Goal: Information Seeking & Learning: Learn about a topic

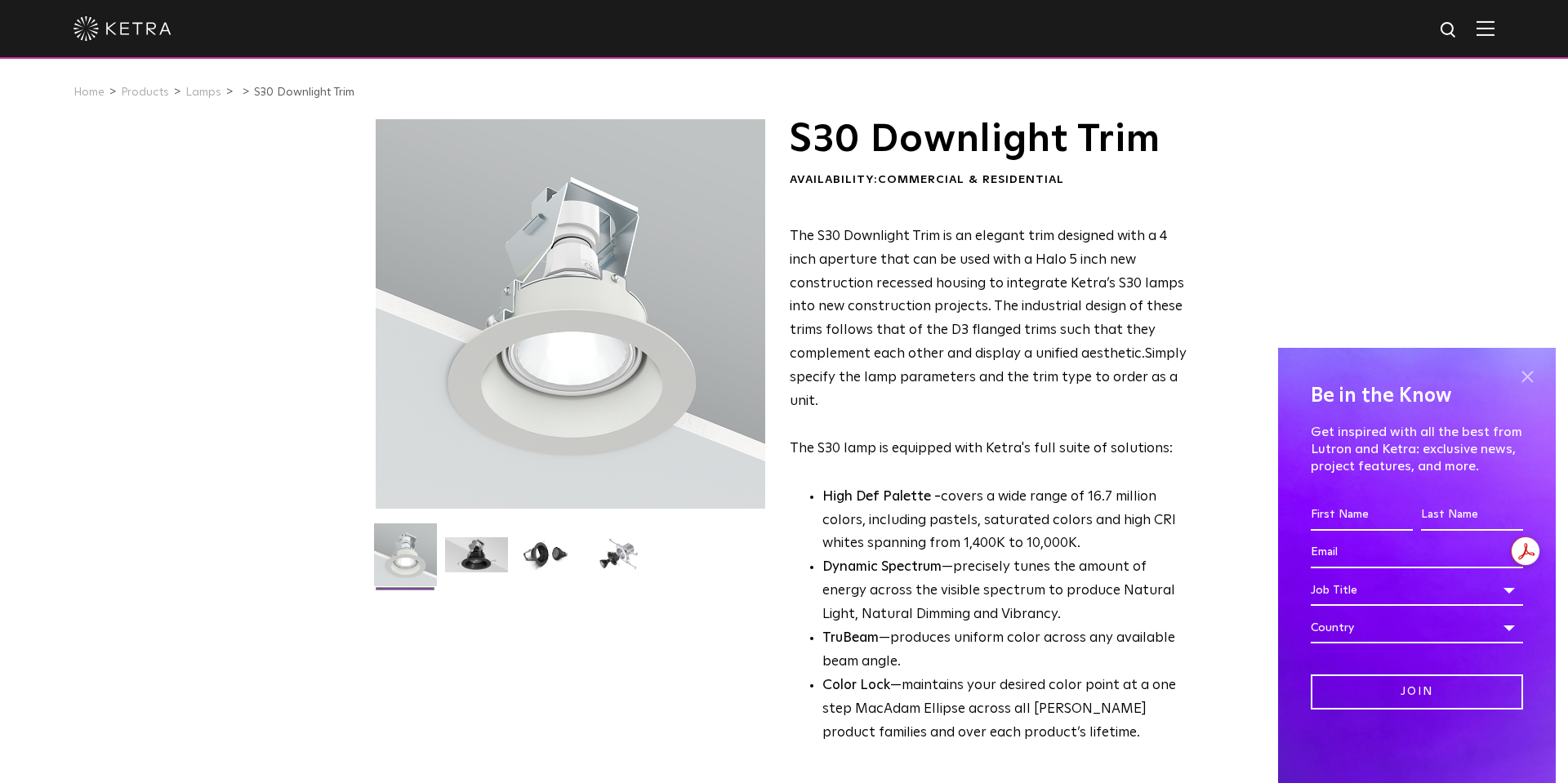
click at [1527, 372] on span at bounding box center [1526, 376] width 24 height 24
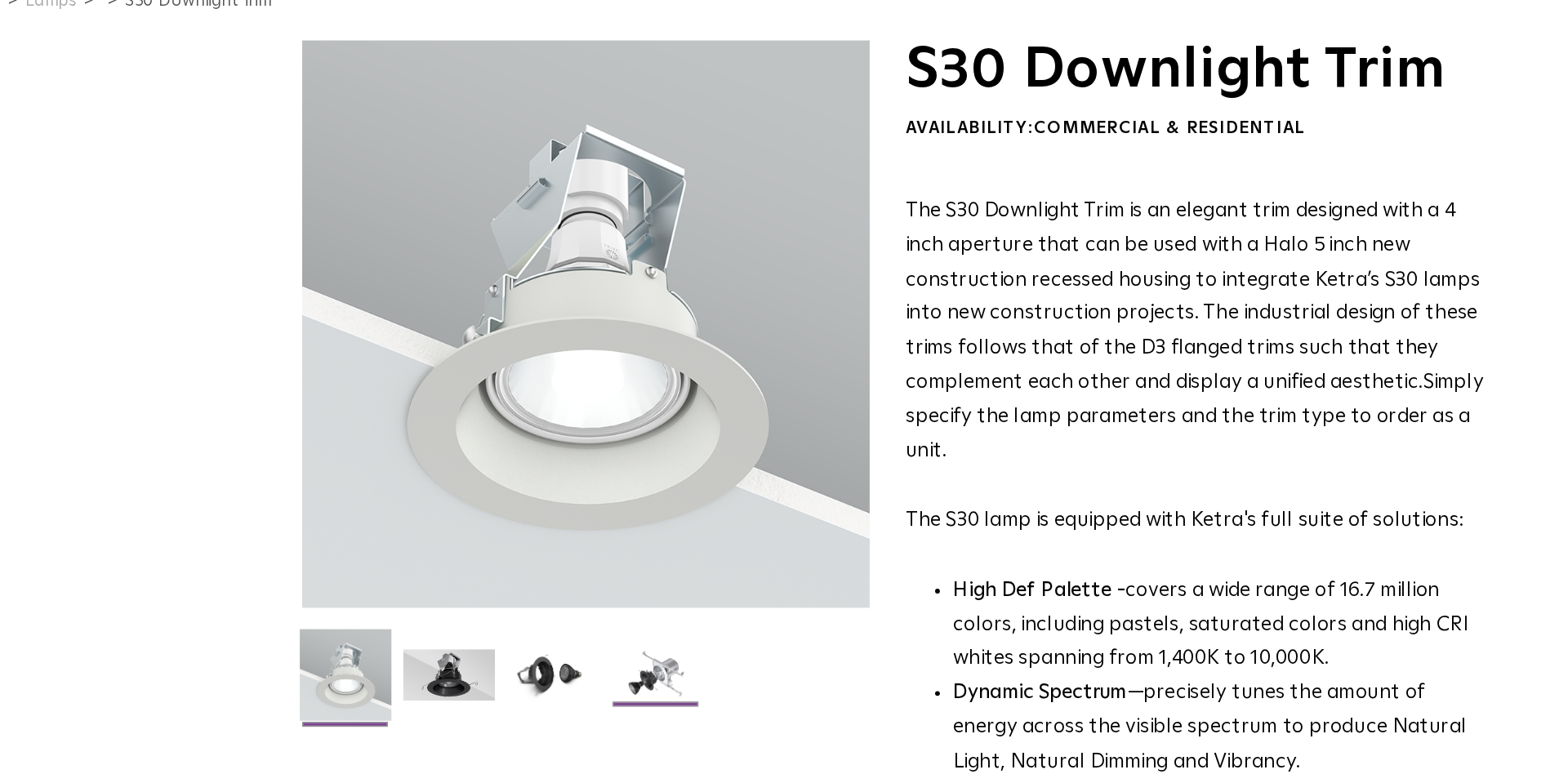
click at [612, 558] on img at bounding box center [618, 560] width 62 height 48
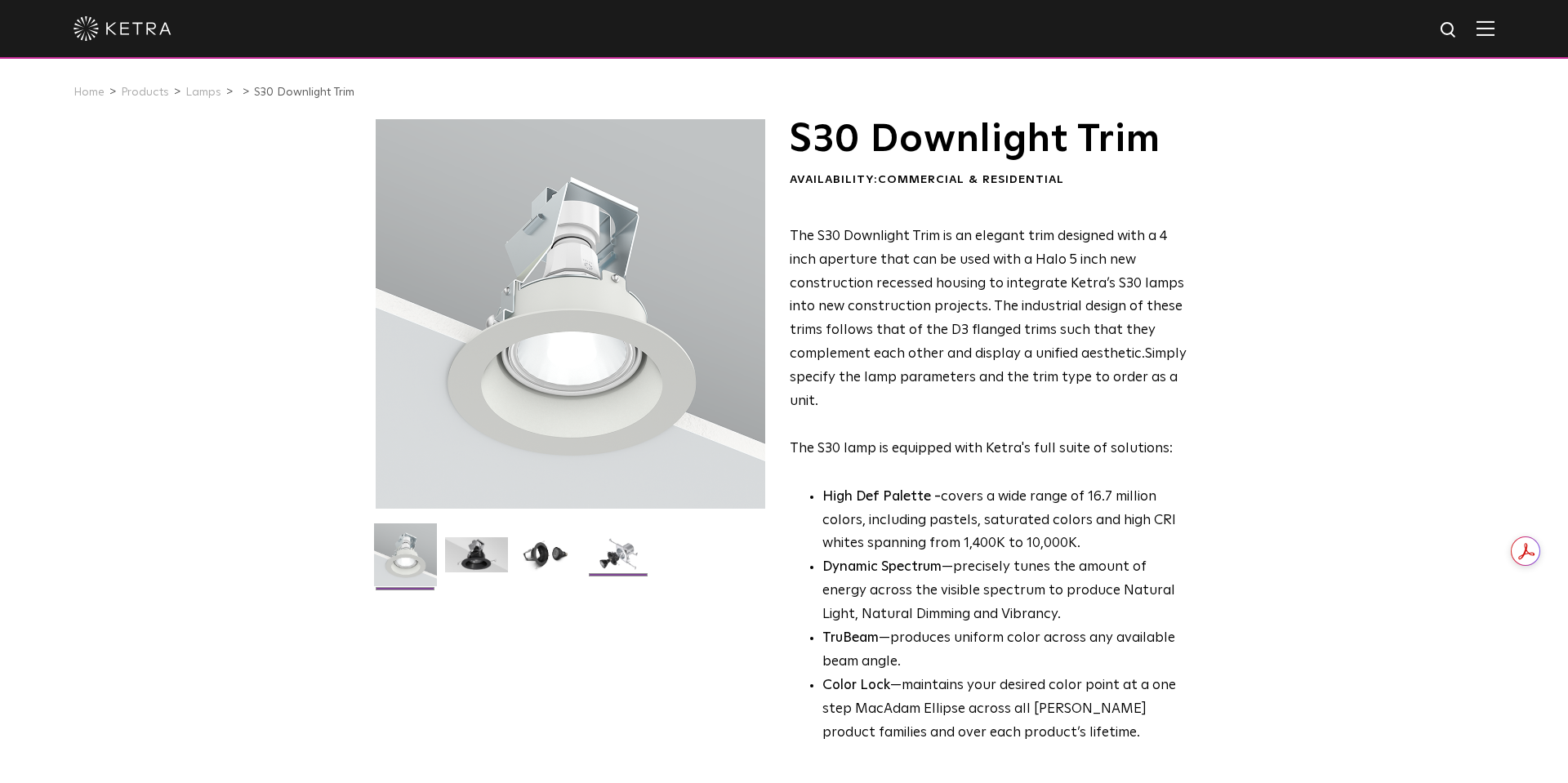
click at [588, 549] on img at bounding box center [618, 560] width 62 height 48
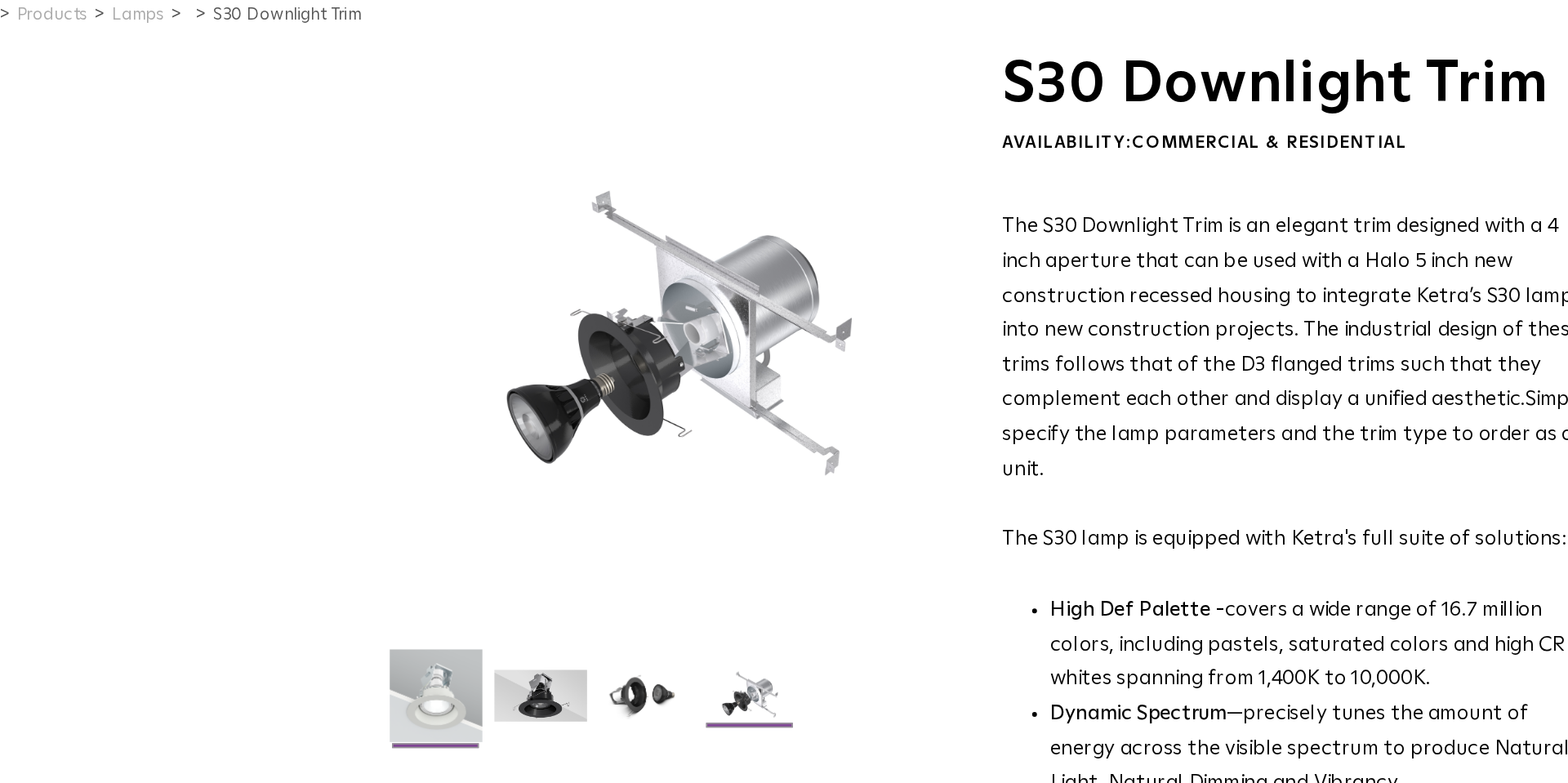
click at [403, 552] on img at bounding box center [405, 560] width 62 height 75
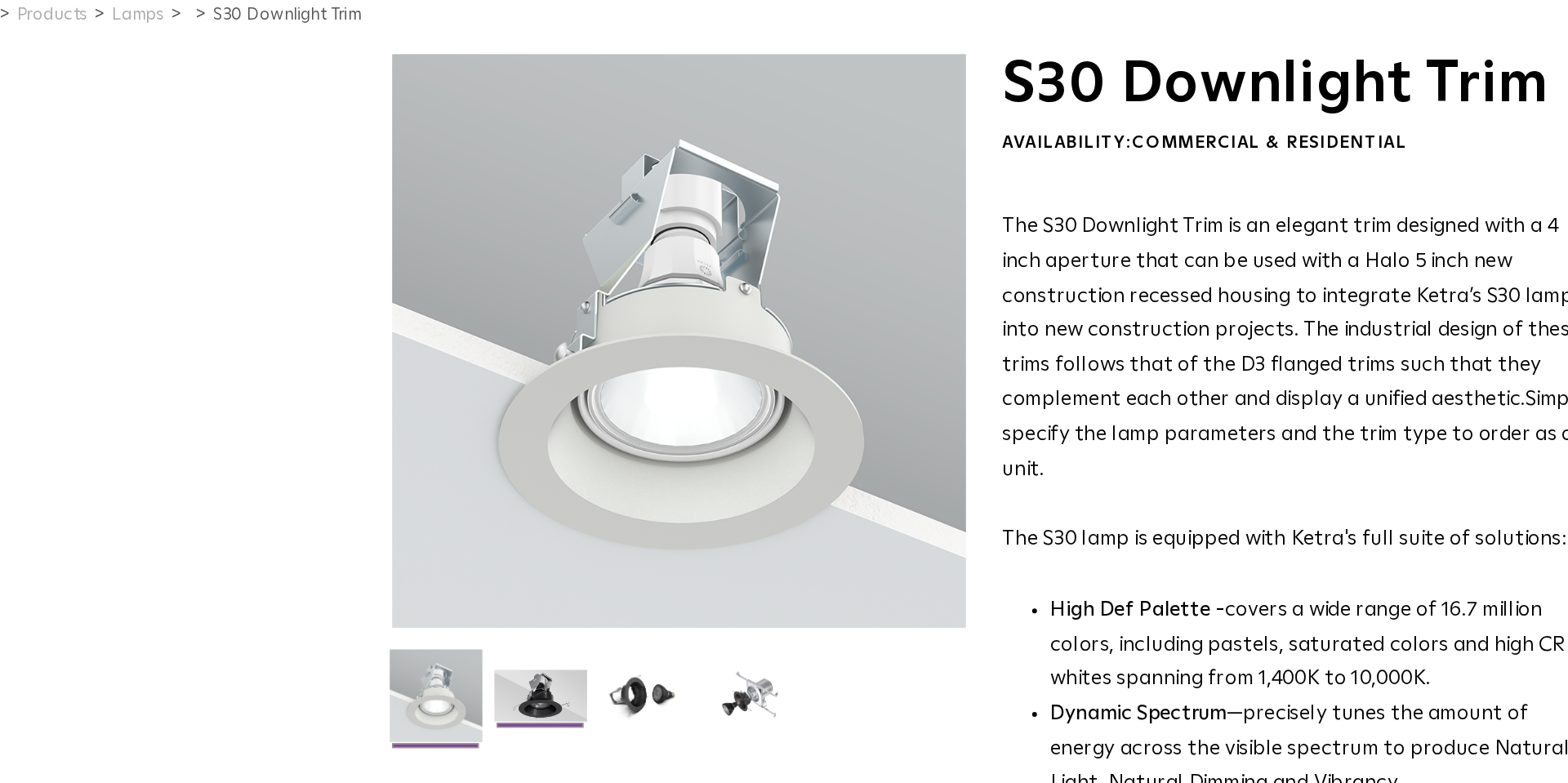
click at [492, 557] on img at bounding box center [476, 560] width 62 height 48
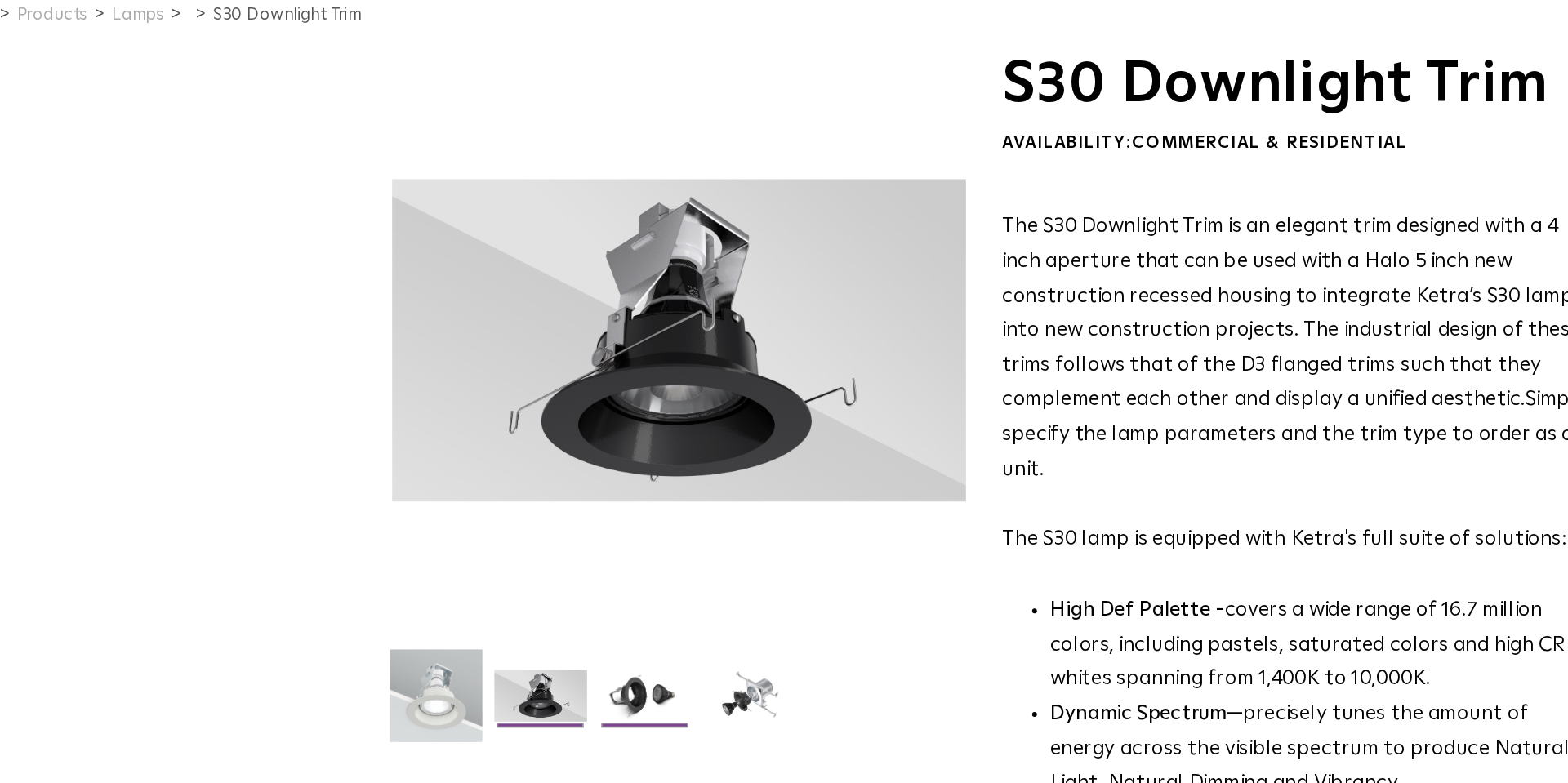
click at [554, 559] on img at bounding box center [548, 560] width 62 height 48
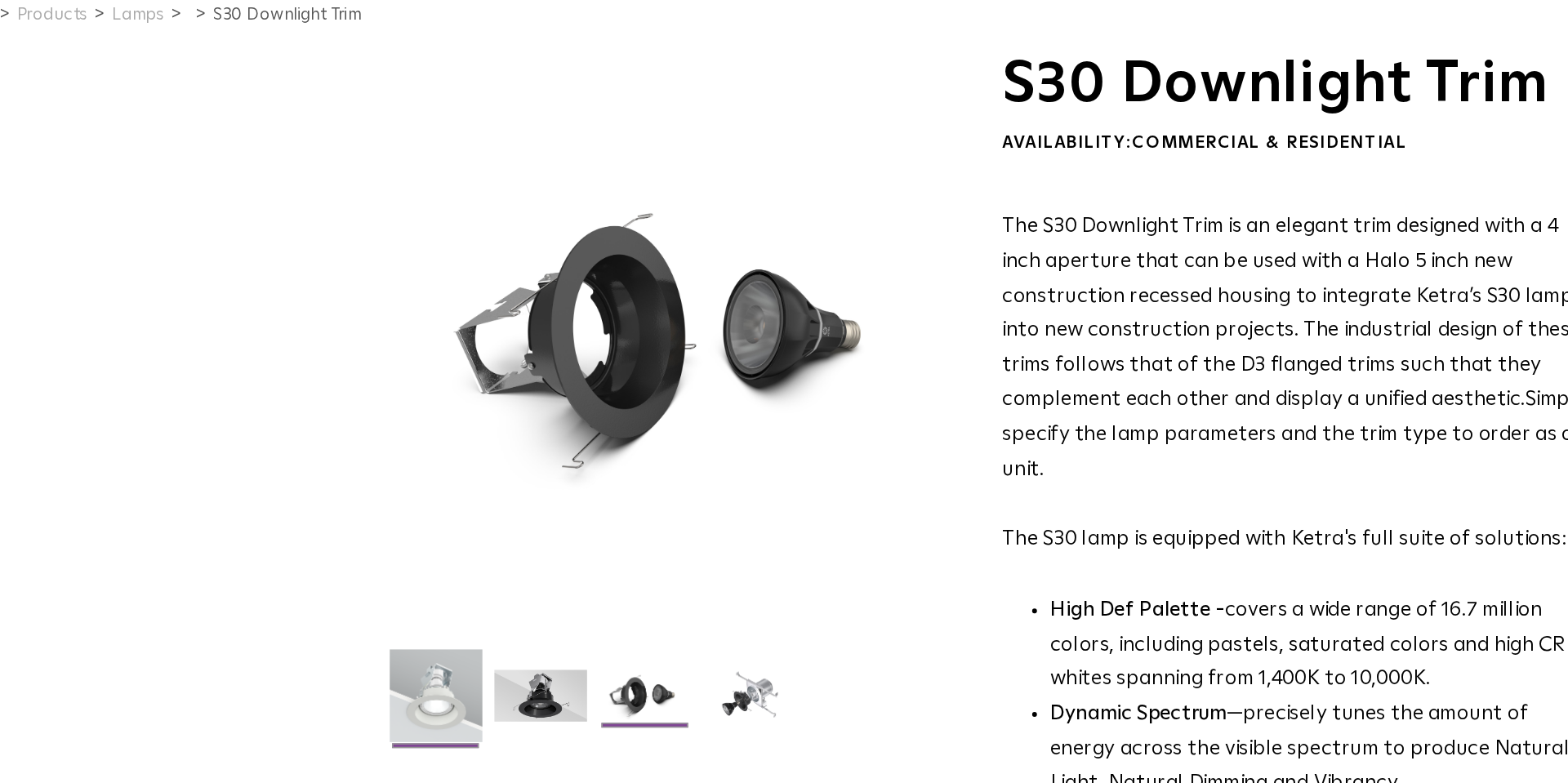
click at [392, 553] on img at bounding box center [405, 560] width 62 height 75
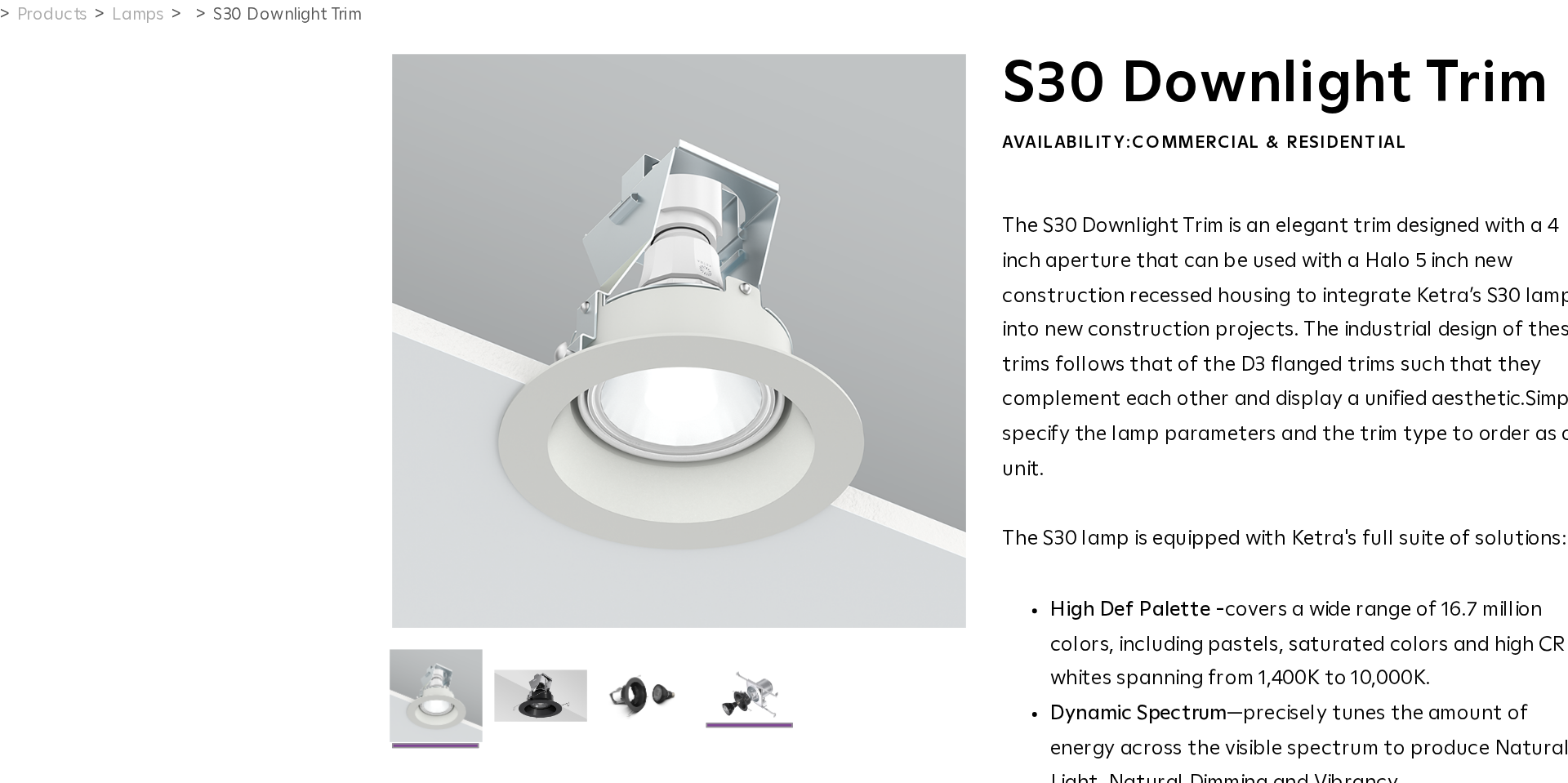
click at [628, 580] on img at bounding box center [618, 560] width 62 height 48
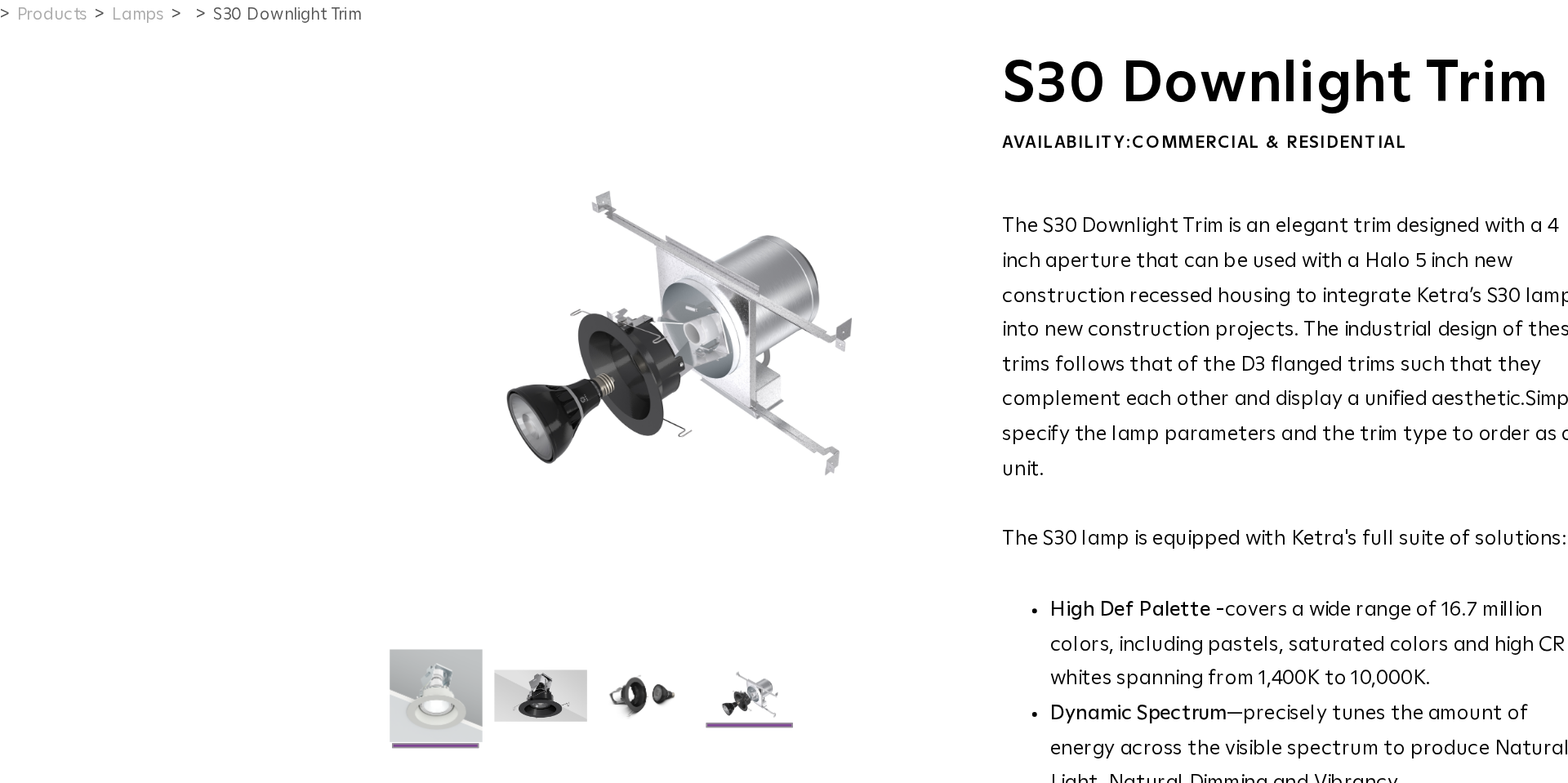
click at [410, 556] on img at bounding box center [405, 560] width 62 height 75
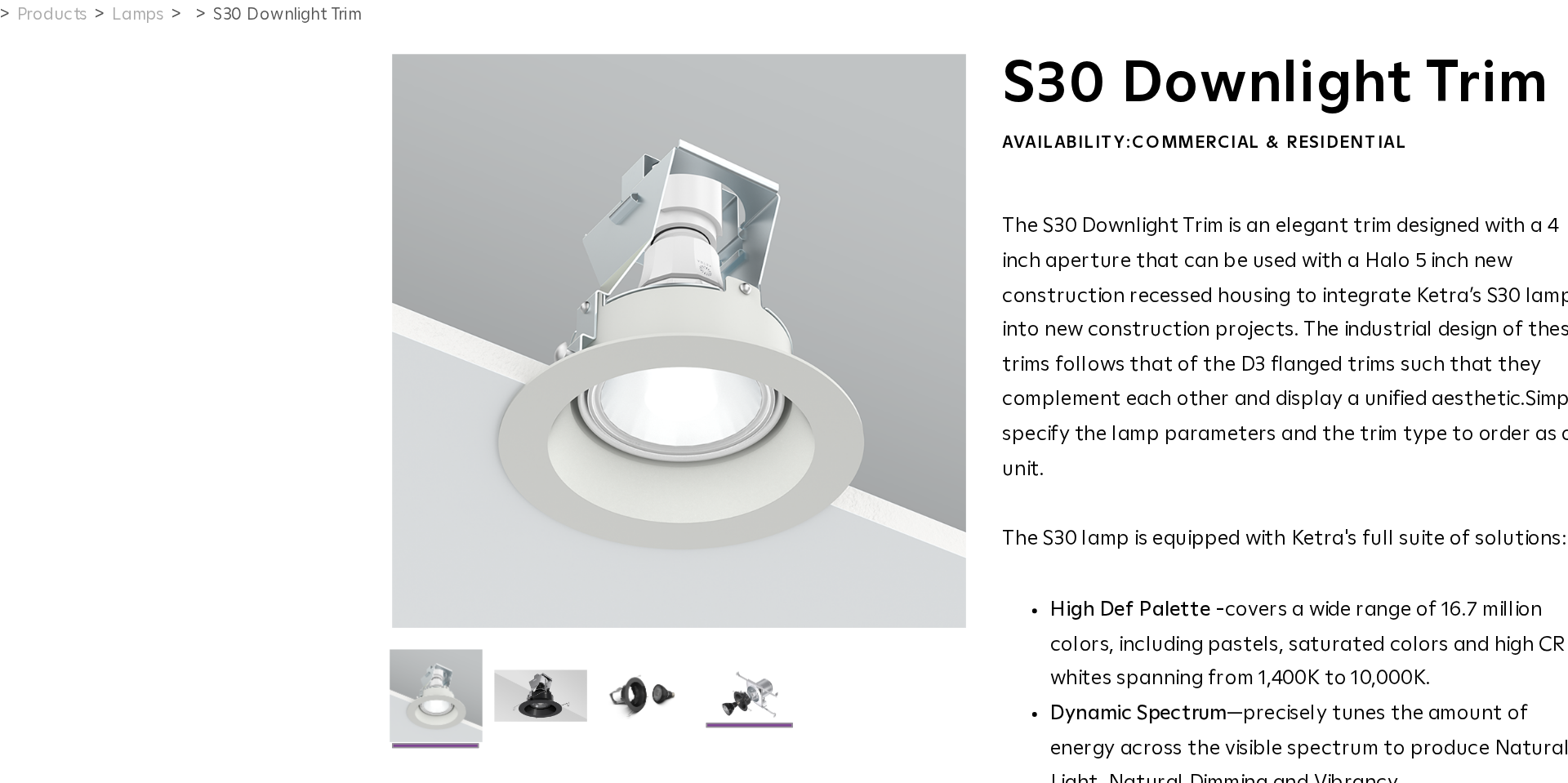
click at [622, 556] on img at bounding box center [618, 560] width 62 height 48
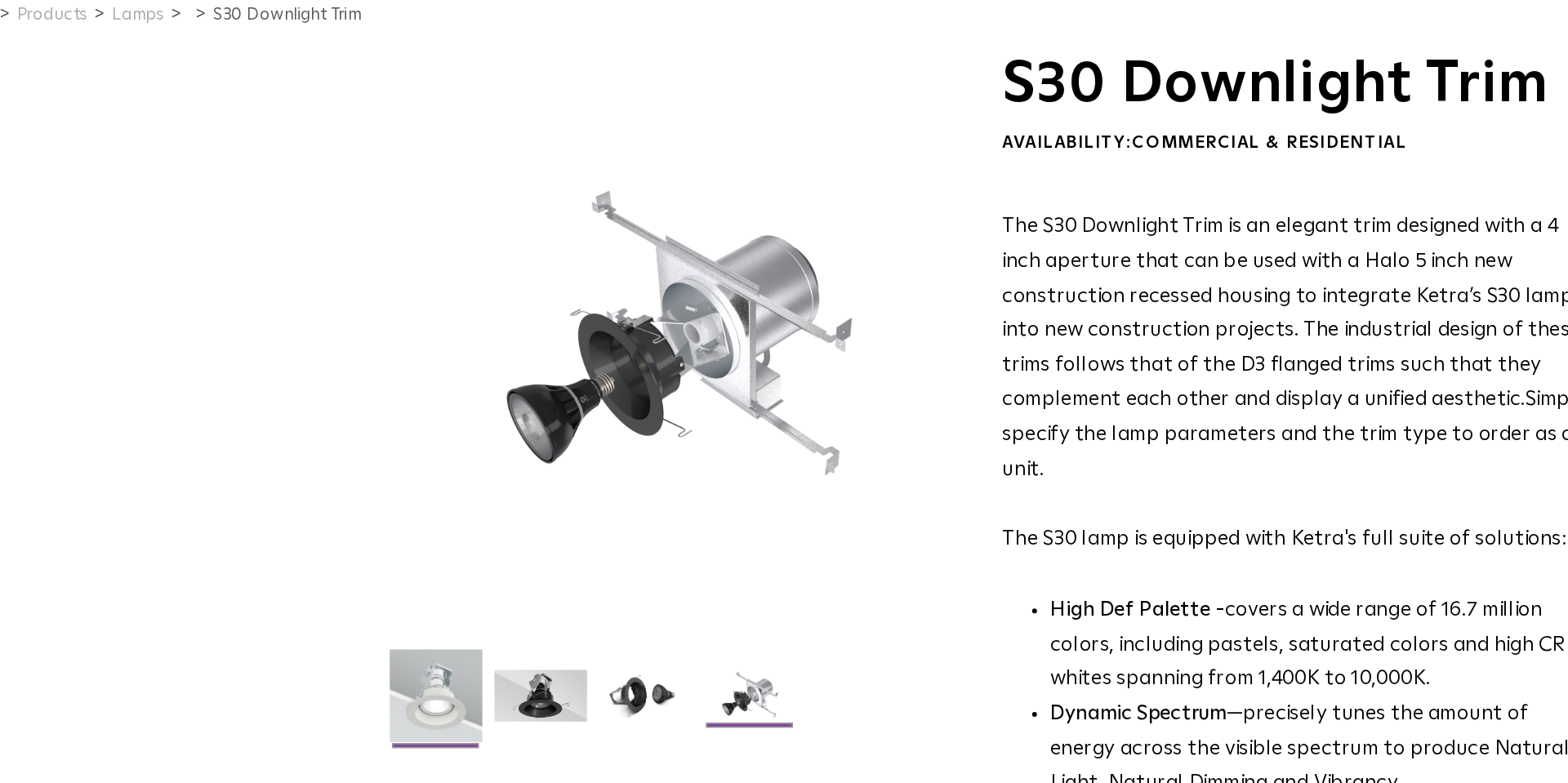
click at [408, 565] on img at bounding box center [405, 560] width 62 height 75
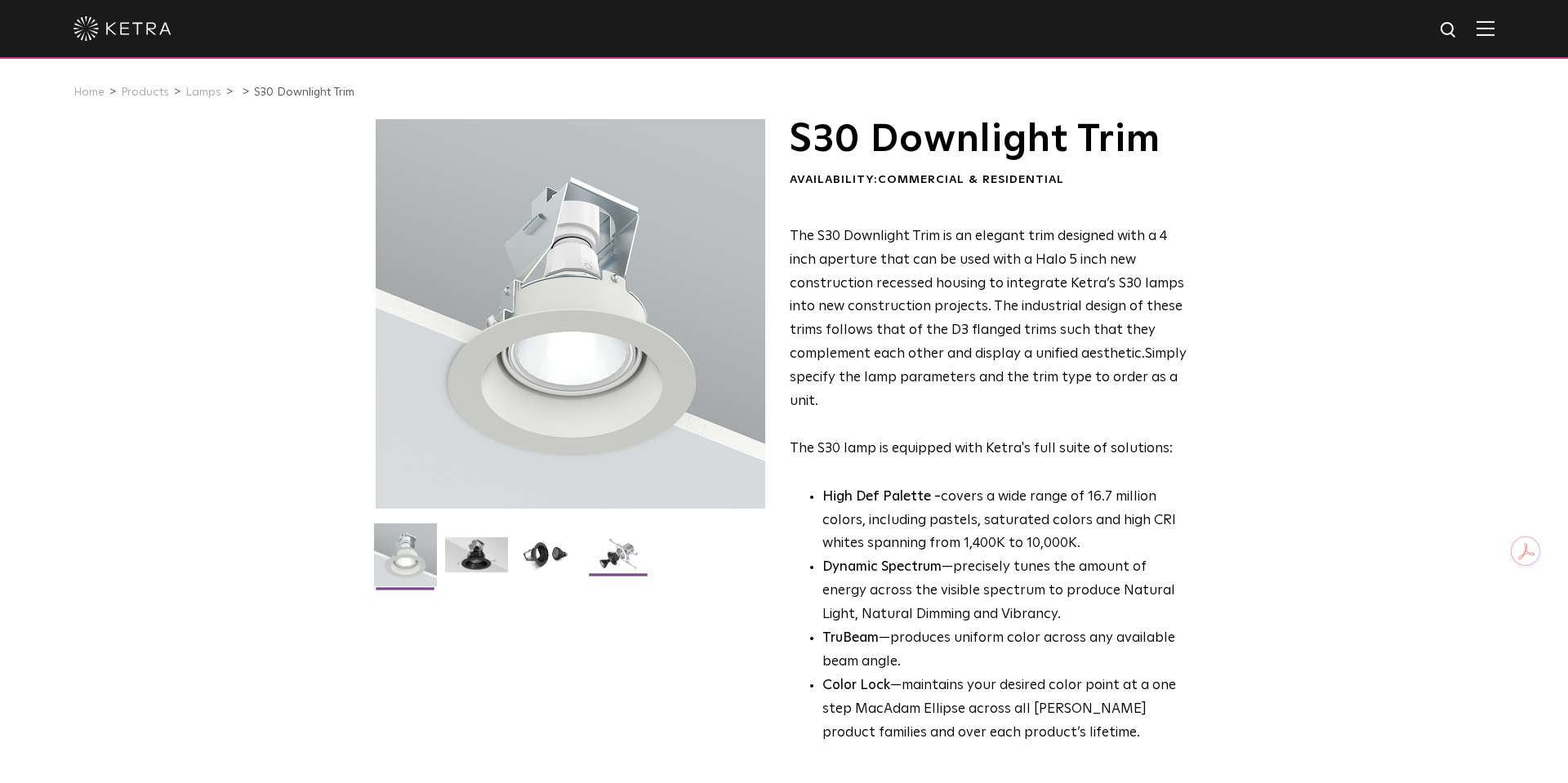
click at [614, 552] on img at bounding box center [618, 560] width 62 height 48
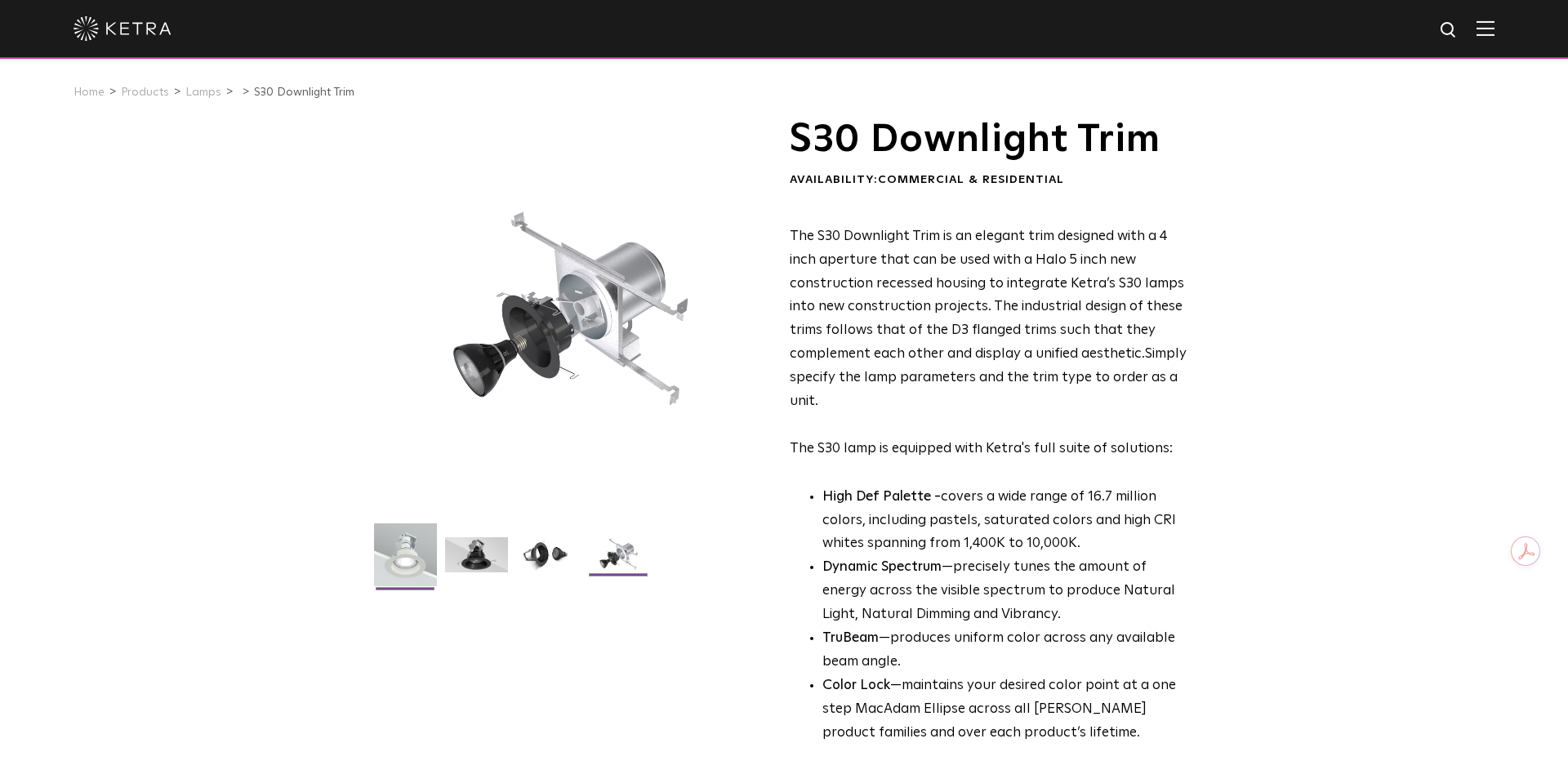
click at [420, 549] on img at bounding box center [405, 560] width 62 height 75
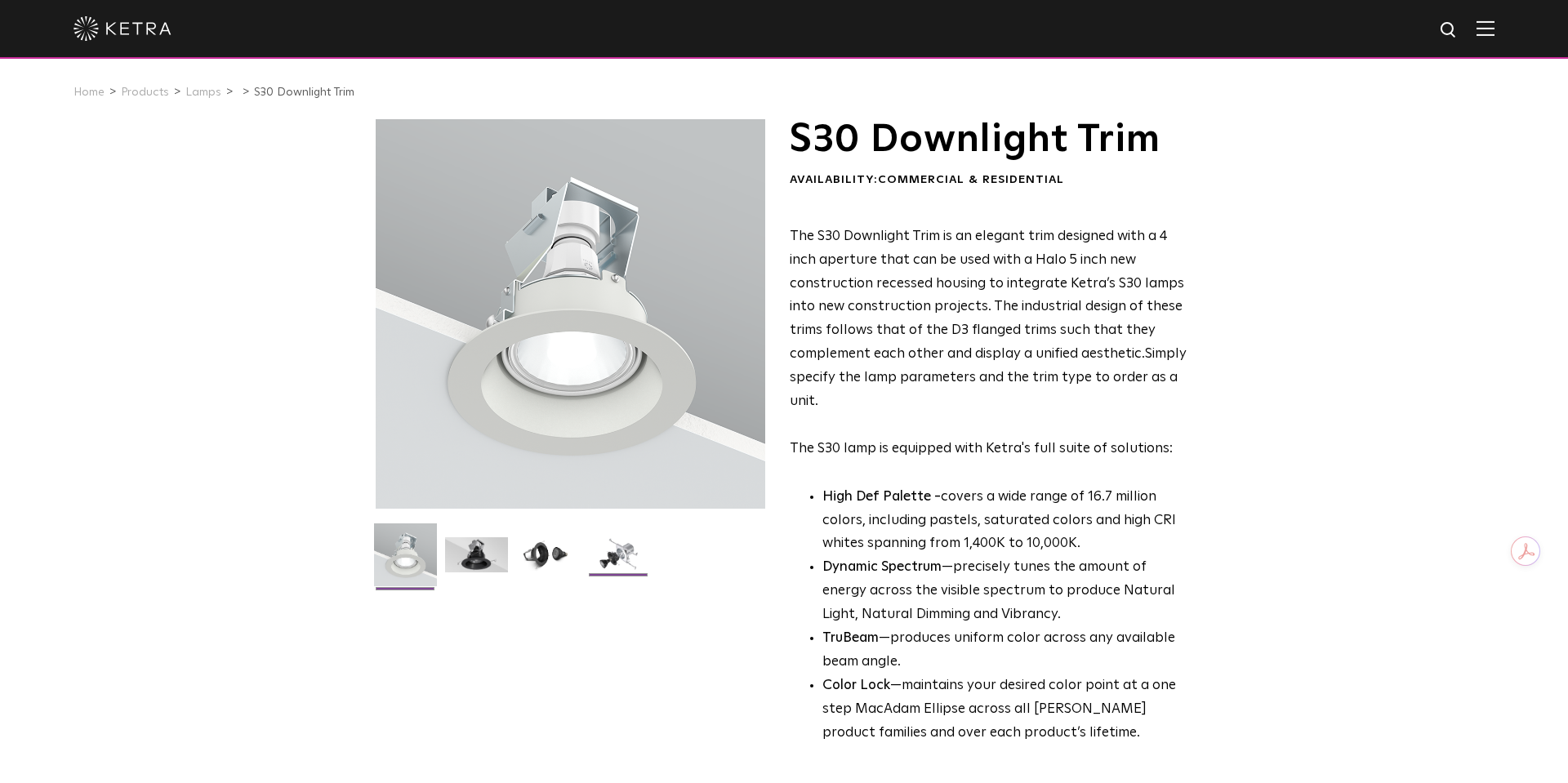
click at [613, 564] on img at bounding box center [618, 560] width 62 height 48
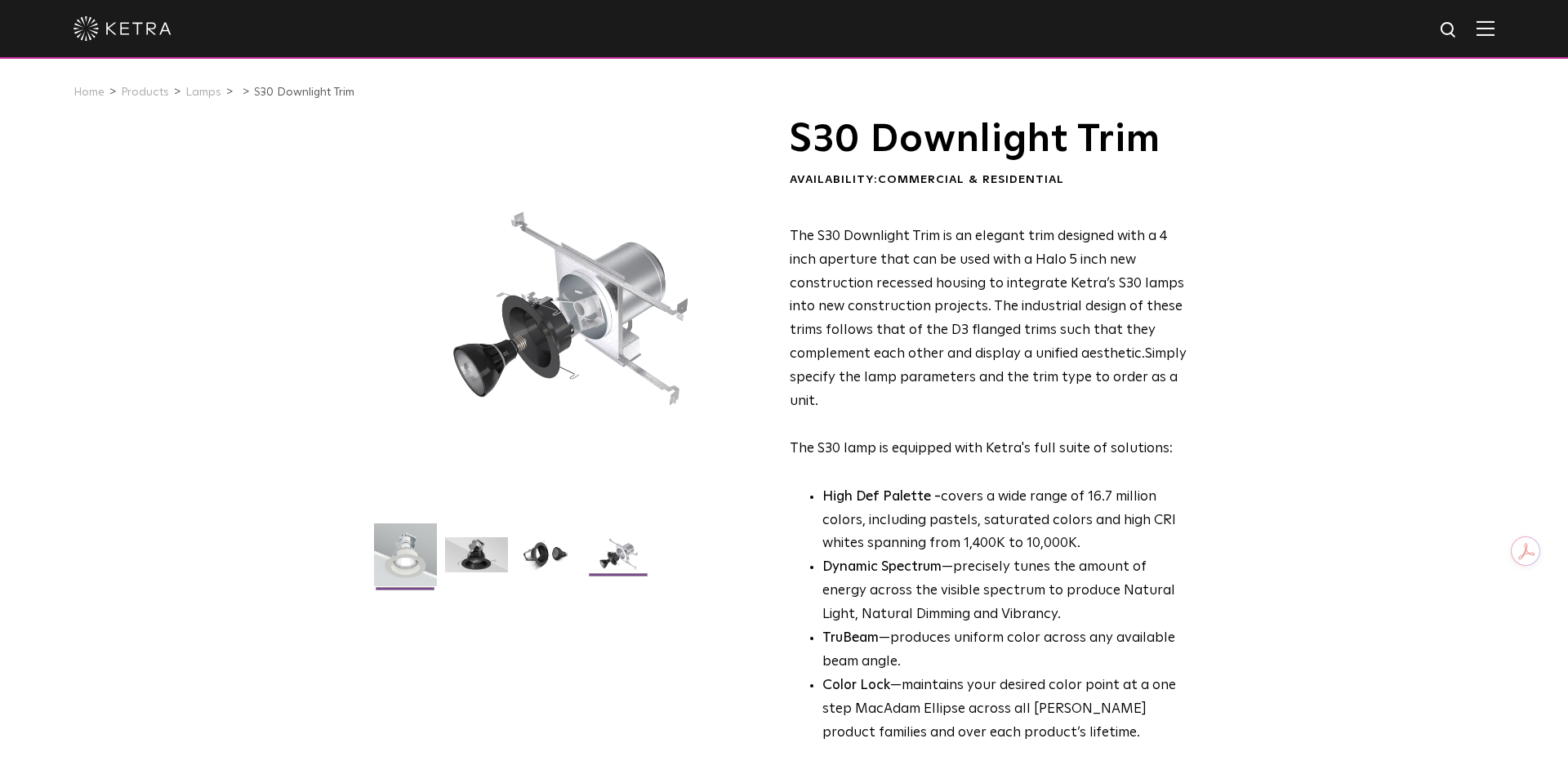
click at [422, 548] on img at bounding box center [405, 560] width 62 height 75
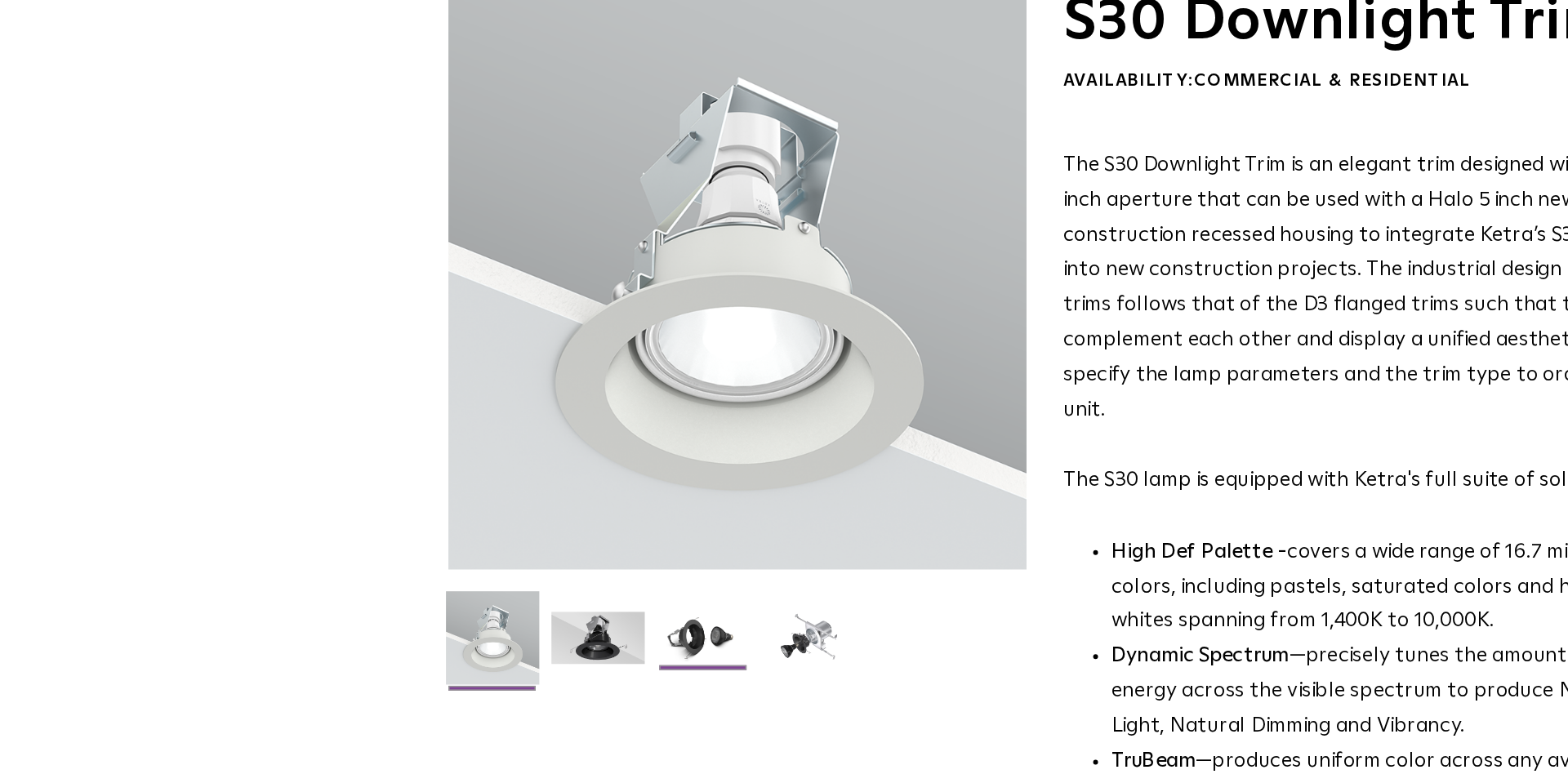
click at [548, 555] on img at bounding box center [548, 560] width 62 height 48
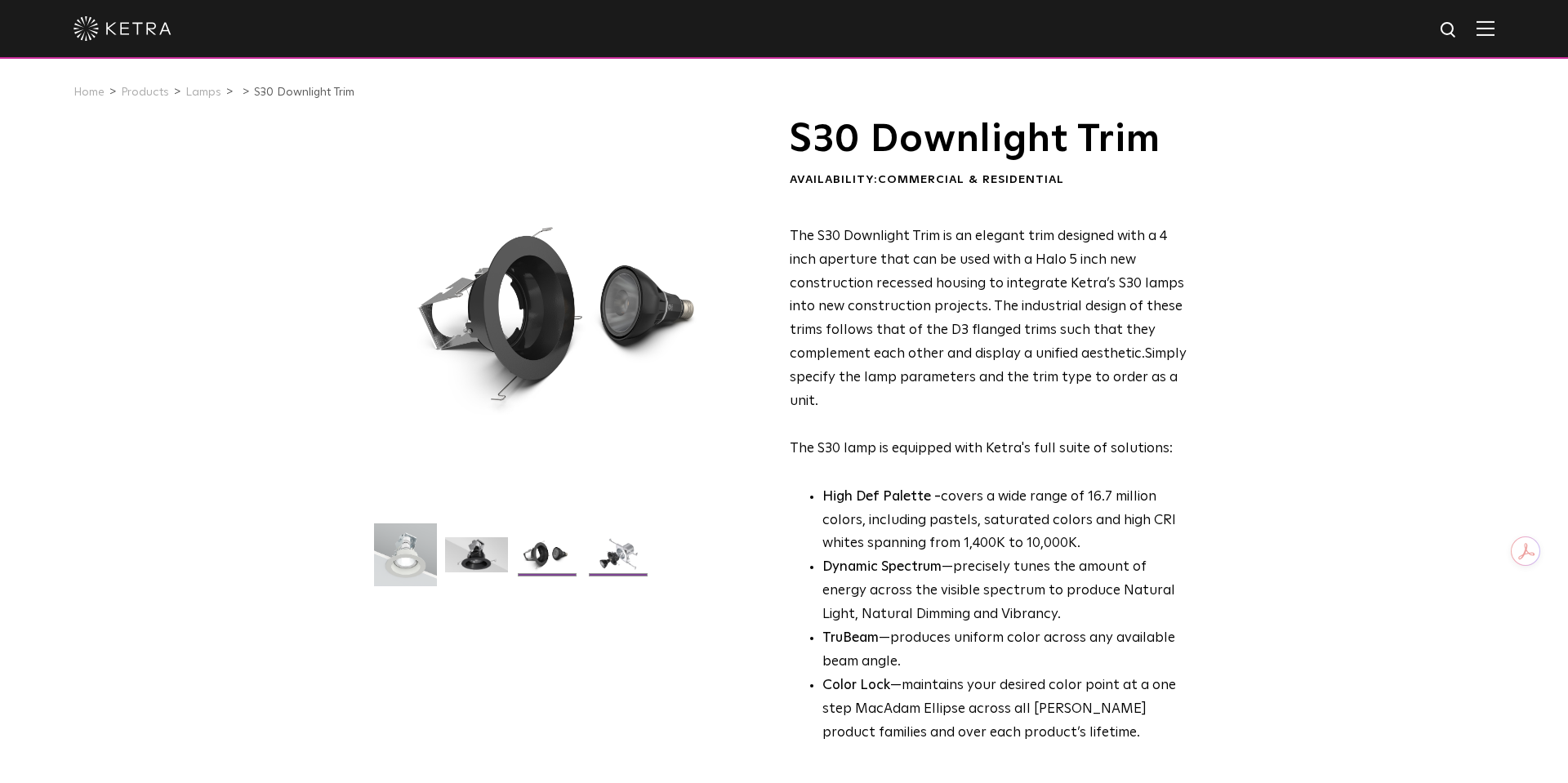
click at [611, 560] on img at bounding box center [618, 560] width 62 height 48
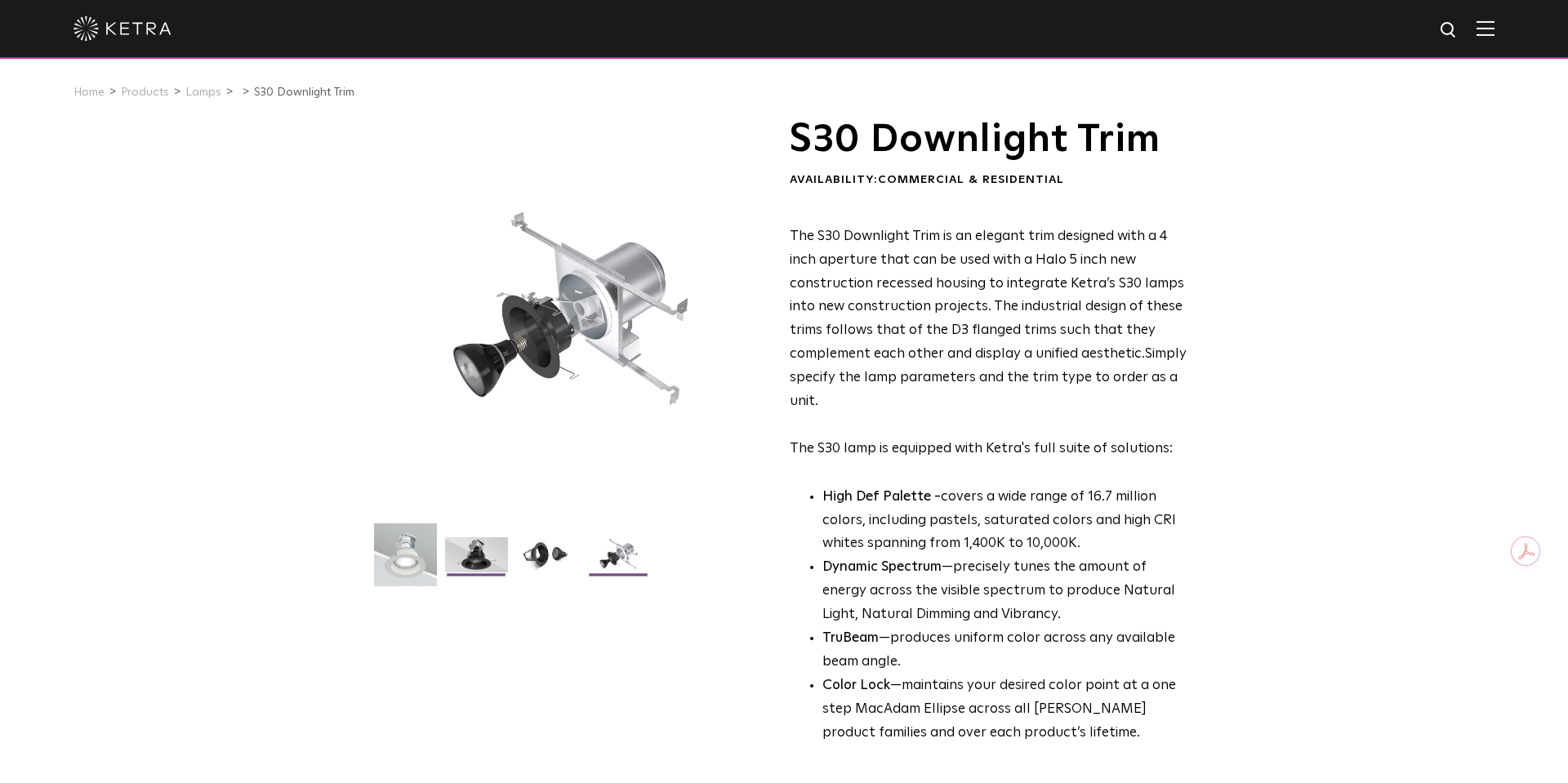
click at [481, 562] on img at bounding box center [476, 560] width 62 height 48
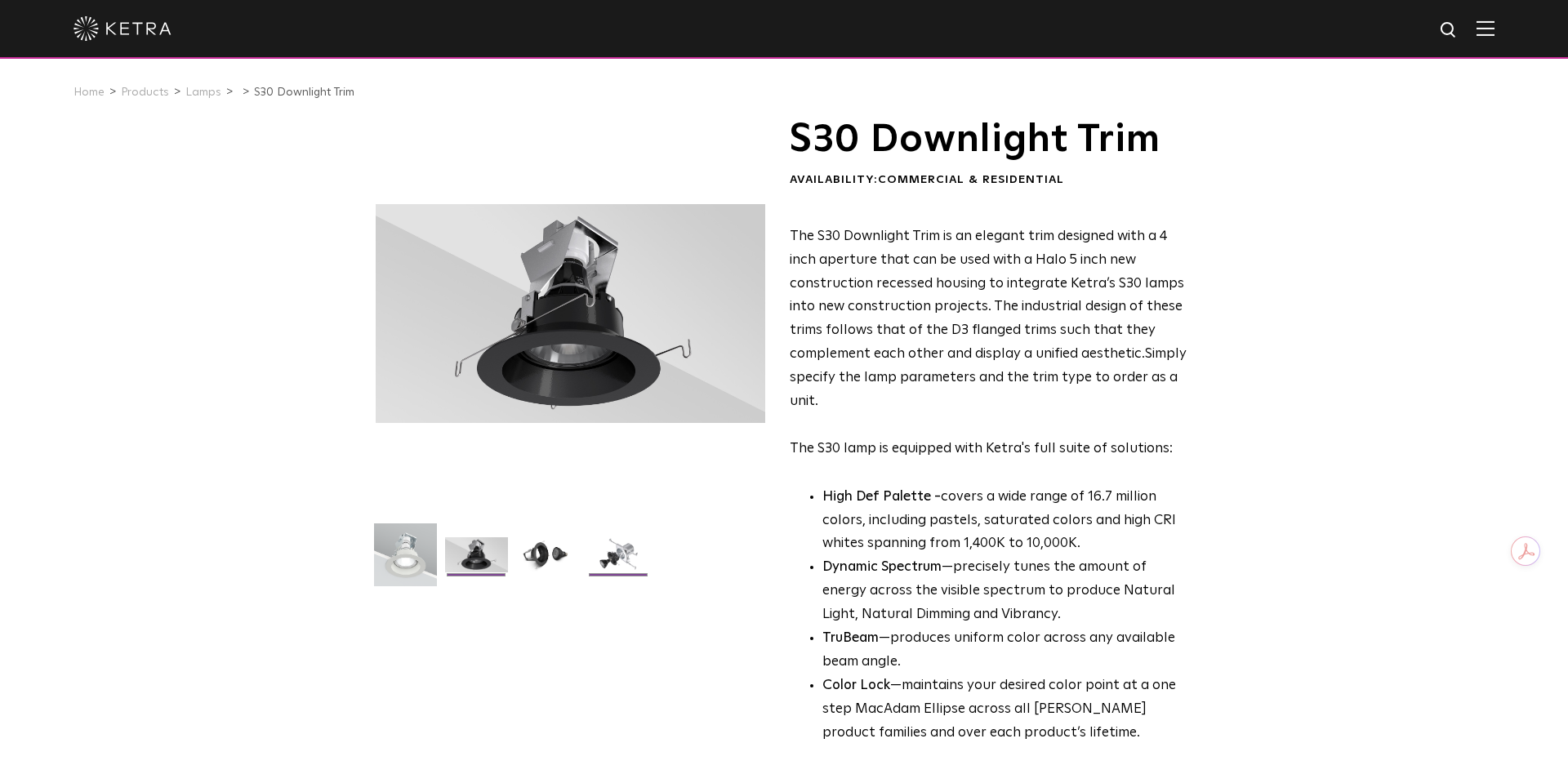
click at [596, 563] on img at bounding box center [618, 560] width 62 height 48
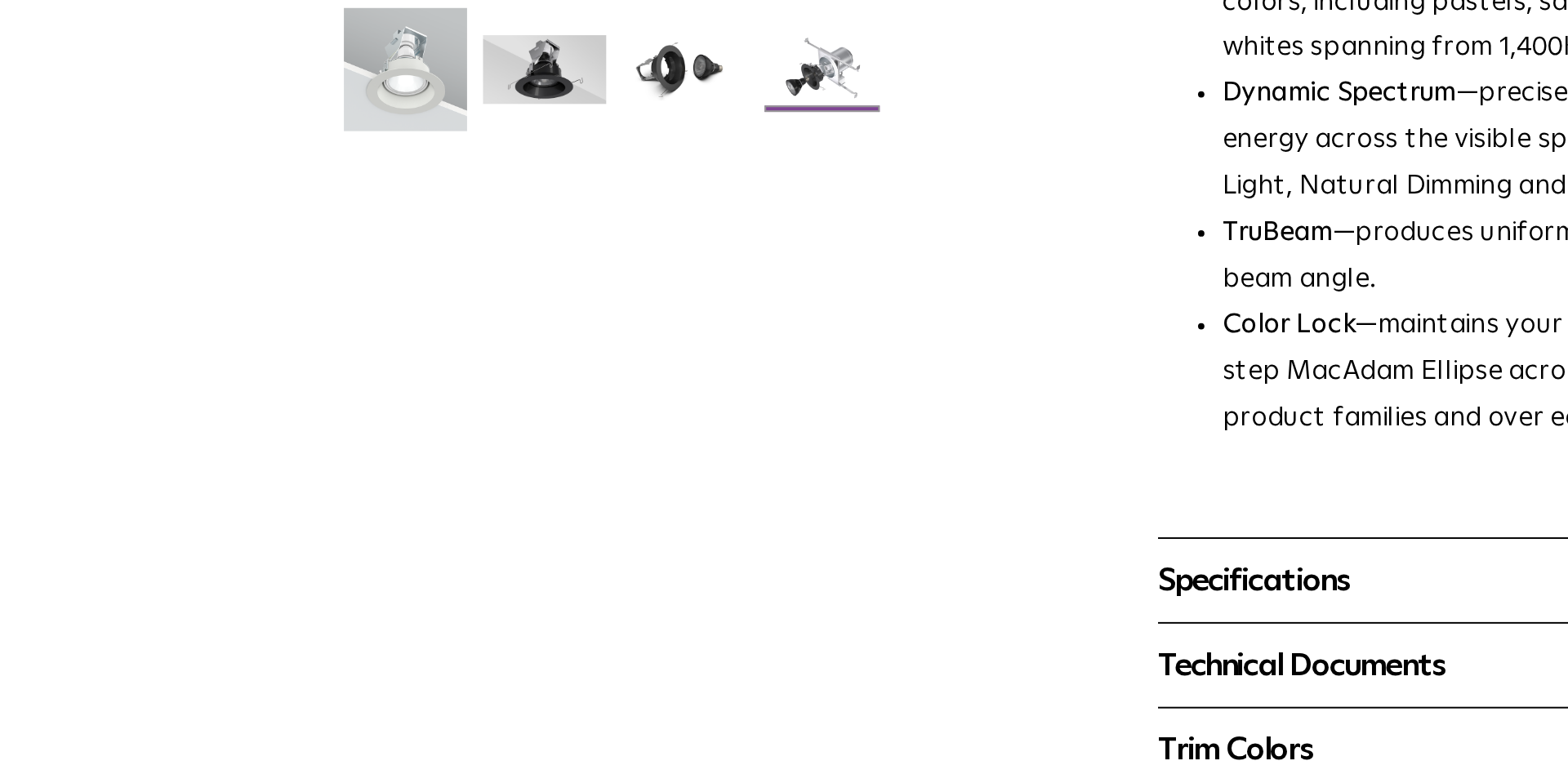
scroll to position [138, 0]
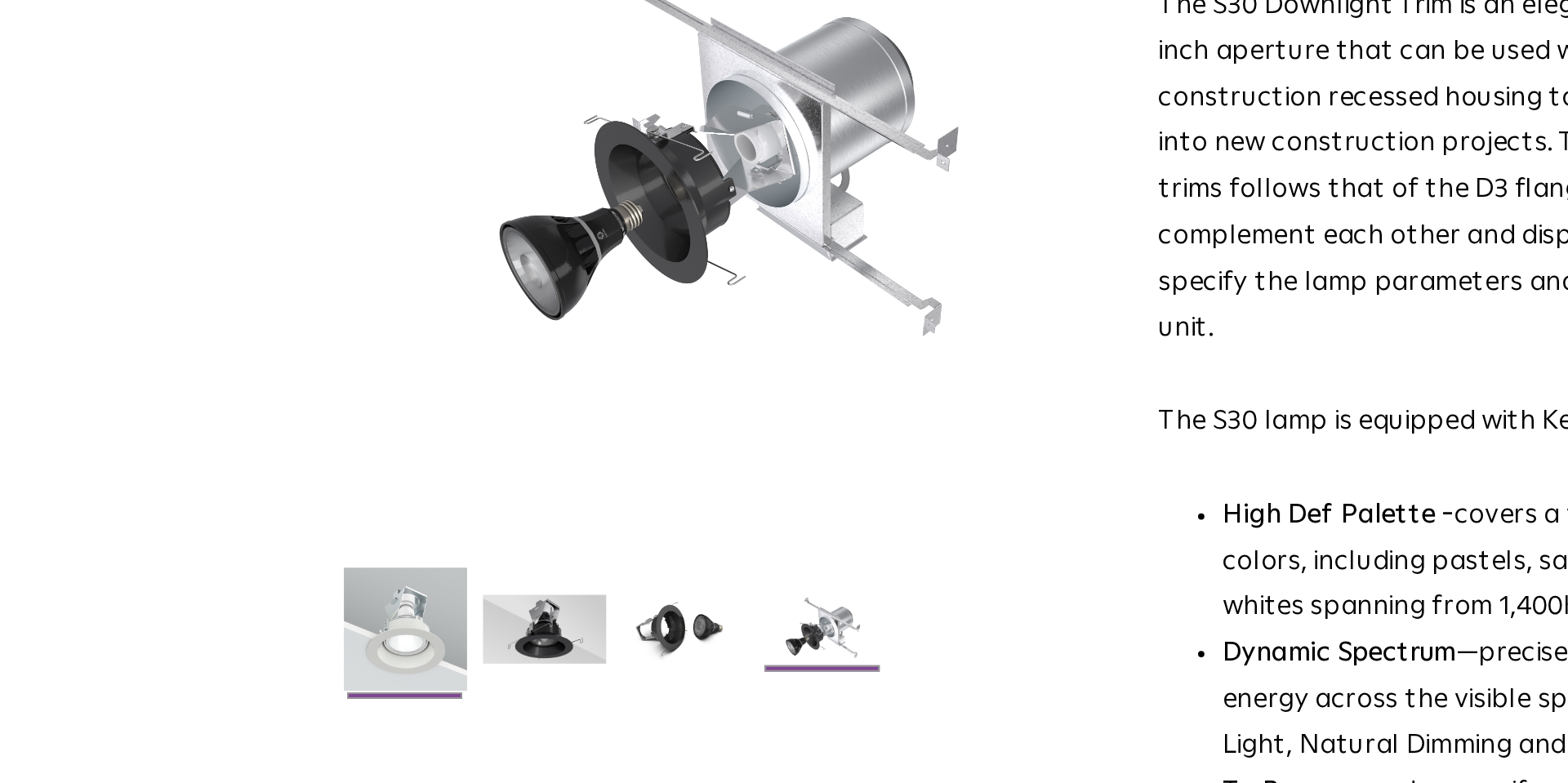
click at [402, 406] on img at bounding box center [405, 423] width 62 height 75
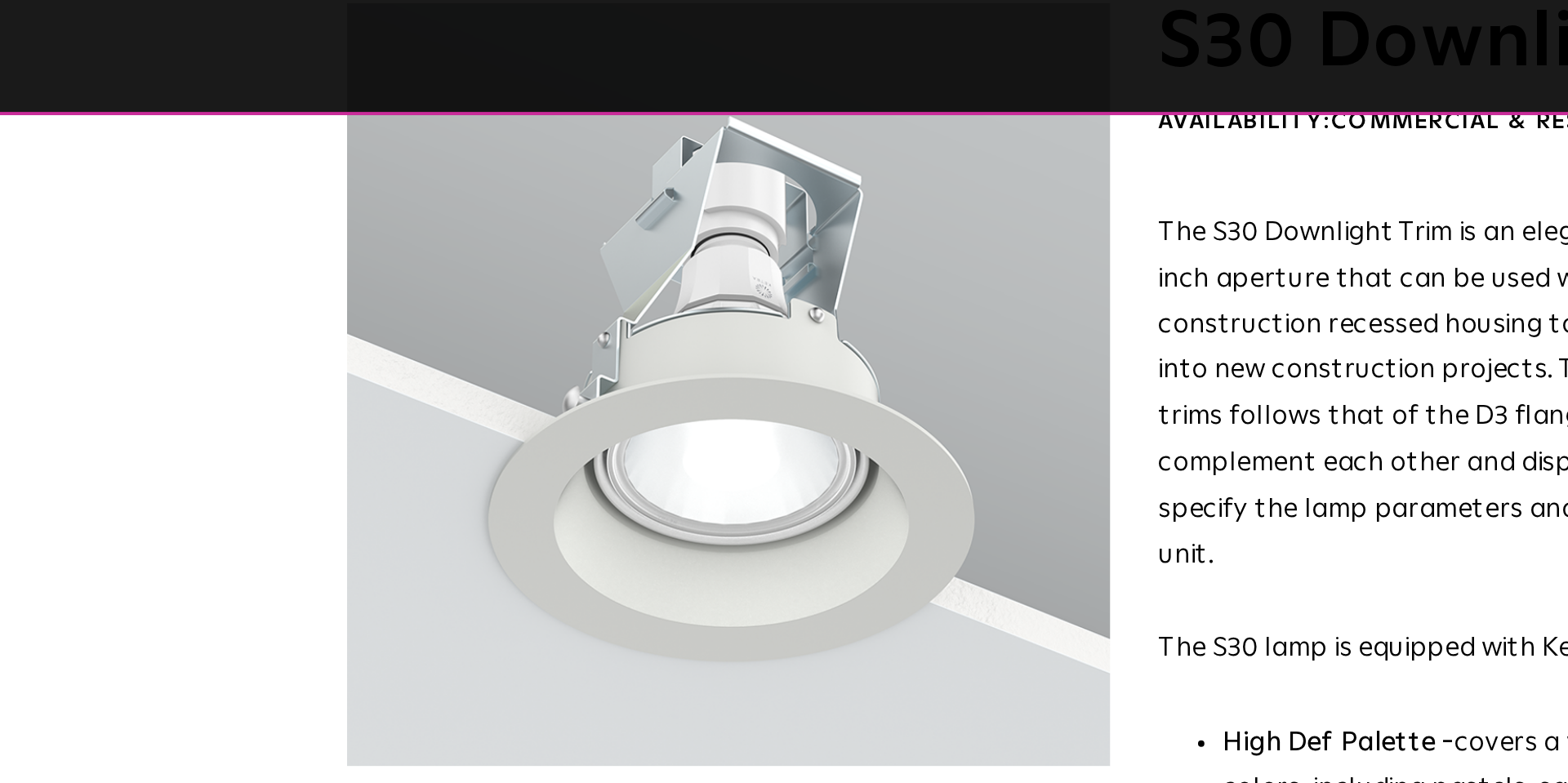
scroll to position [115, 0]
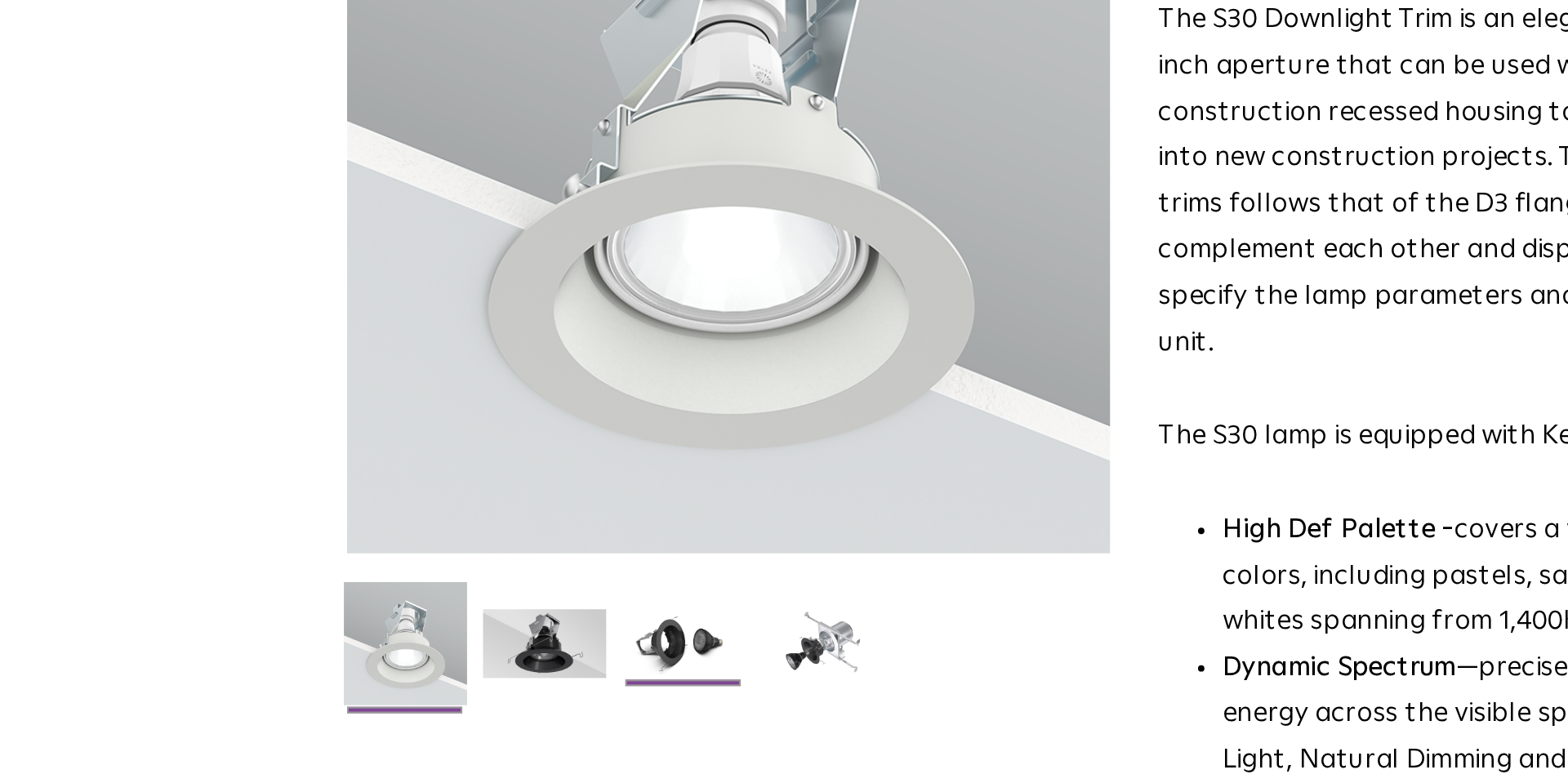
click at [538, 438] on img at bounding box center [548, 445] width 62 height 48
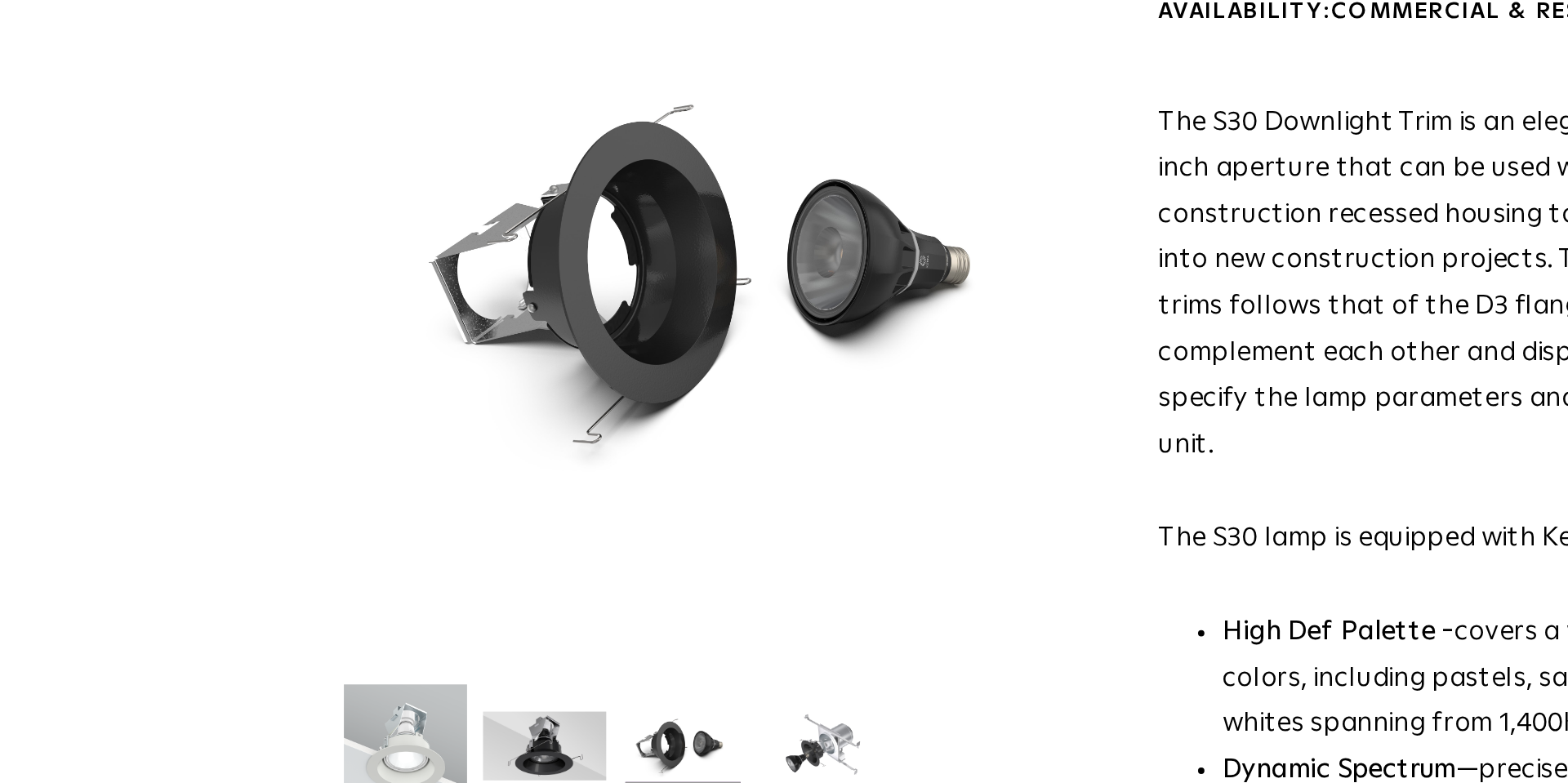
click at [403, 440] on img at bounding box center [405, 445] width 62 height 75
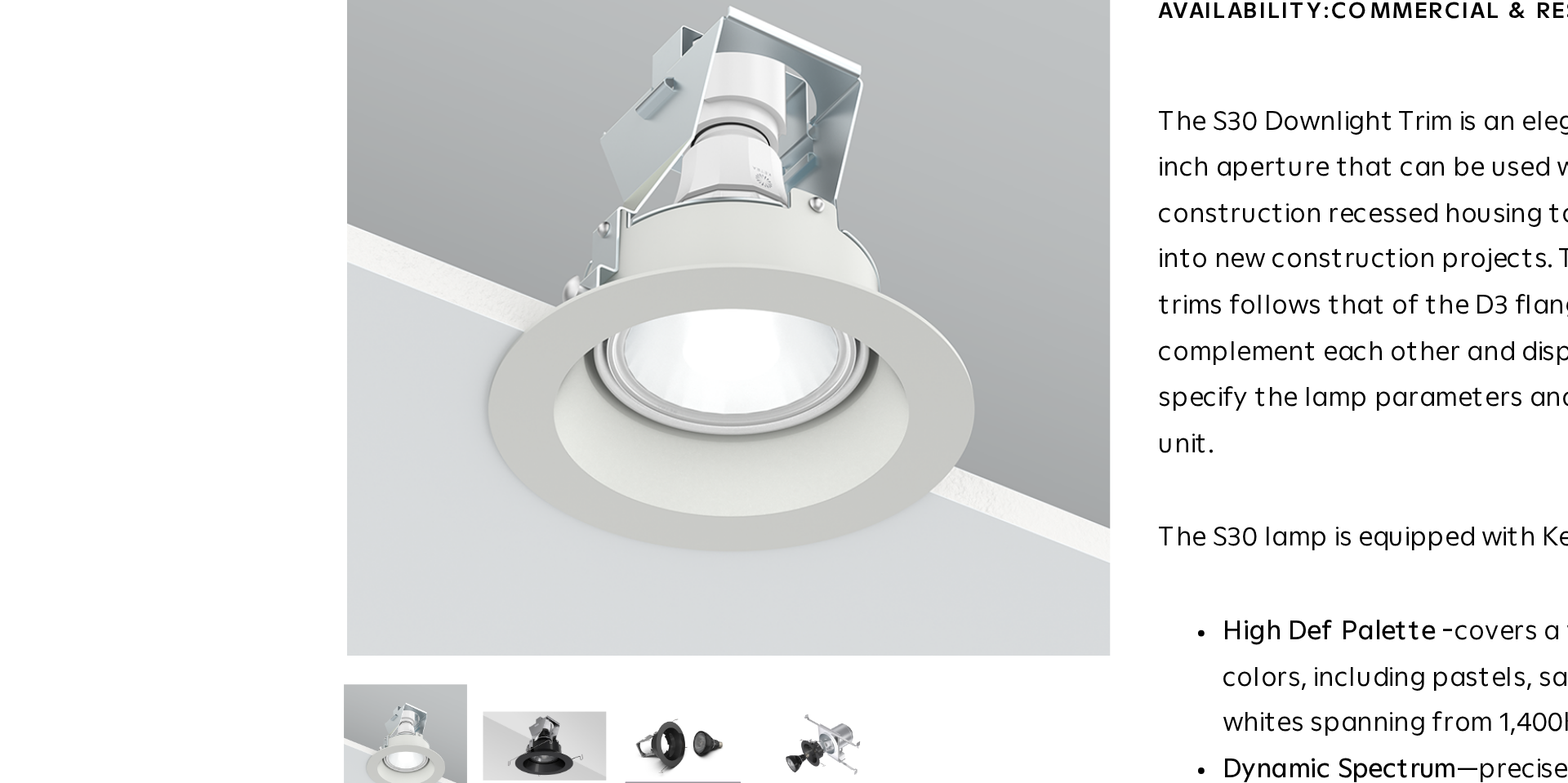
click at [560, 437] on img at bounding box center [548, 445] width 62 height 48
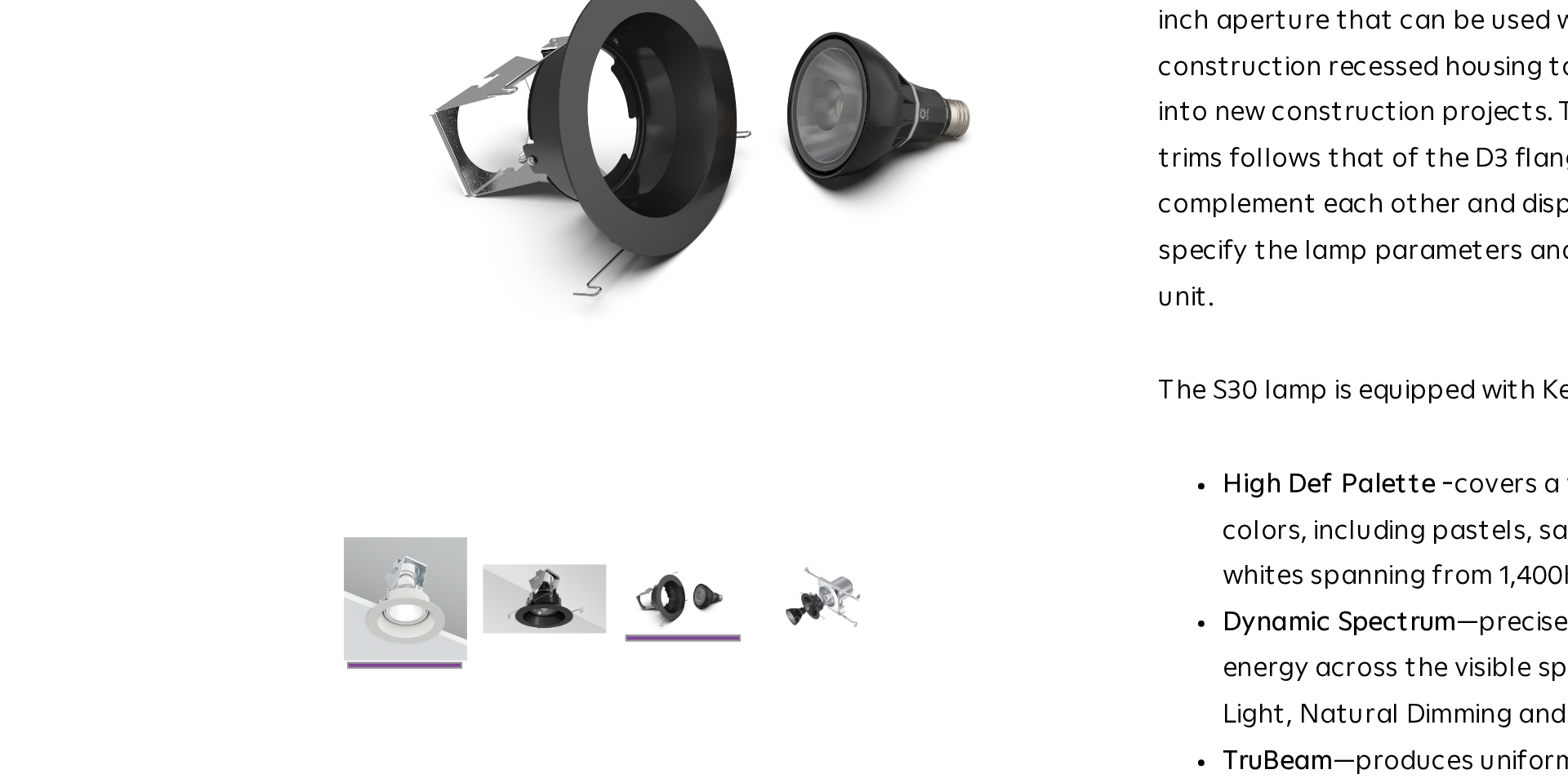
click at [416, 438] on img at bounding box center [405, 445] width 62 height 75
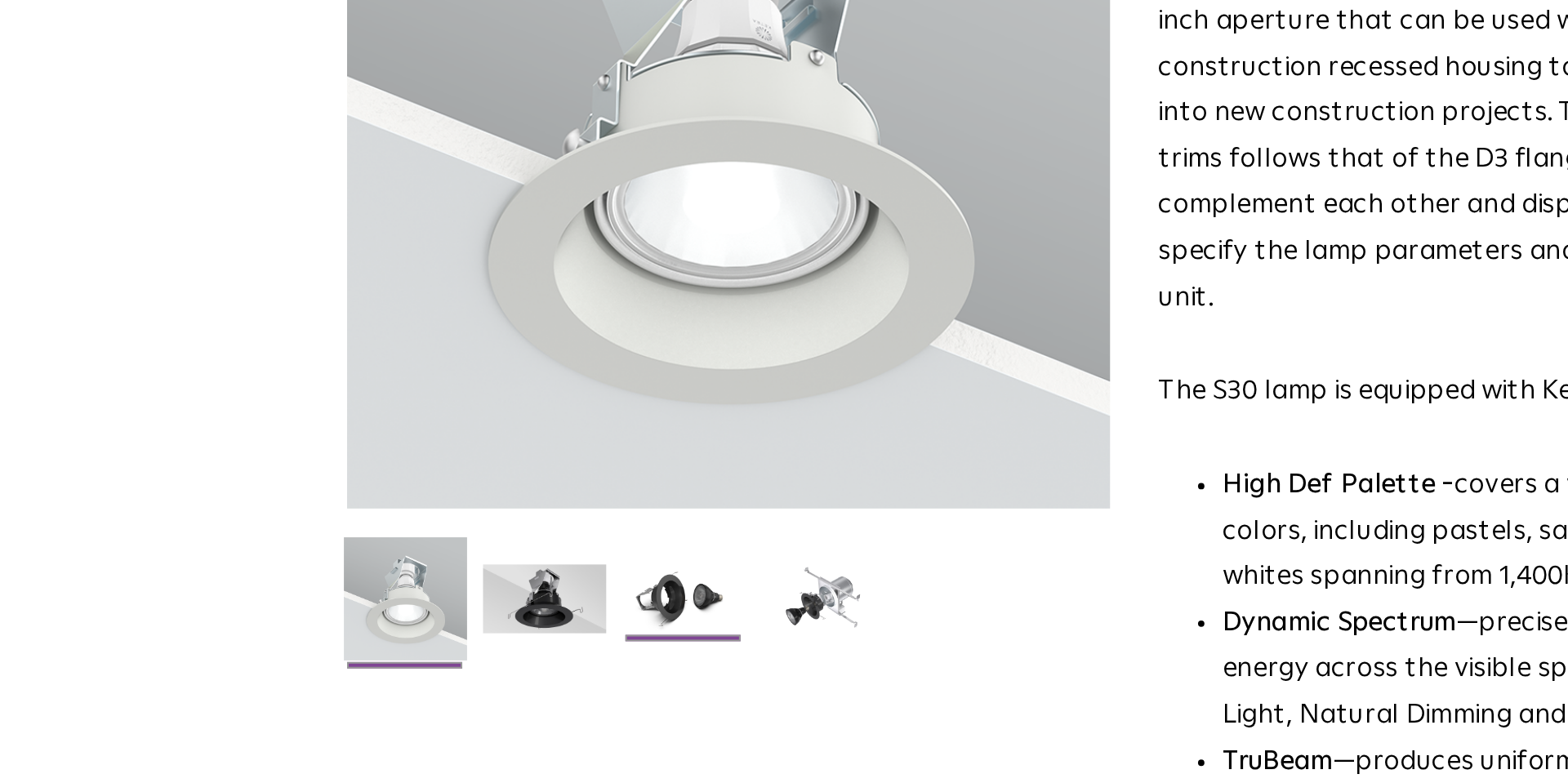
click at [544, 440] on img at bounding box center [548, 445] width 62 height 48
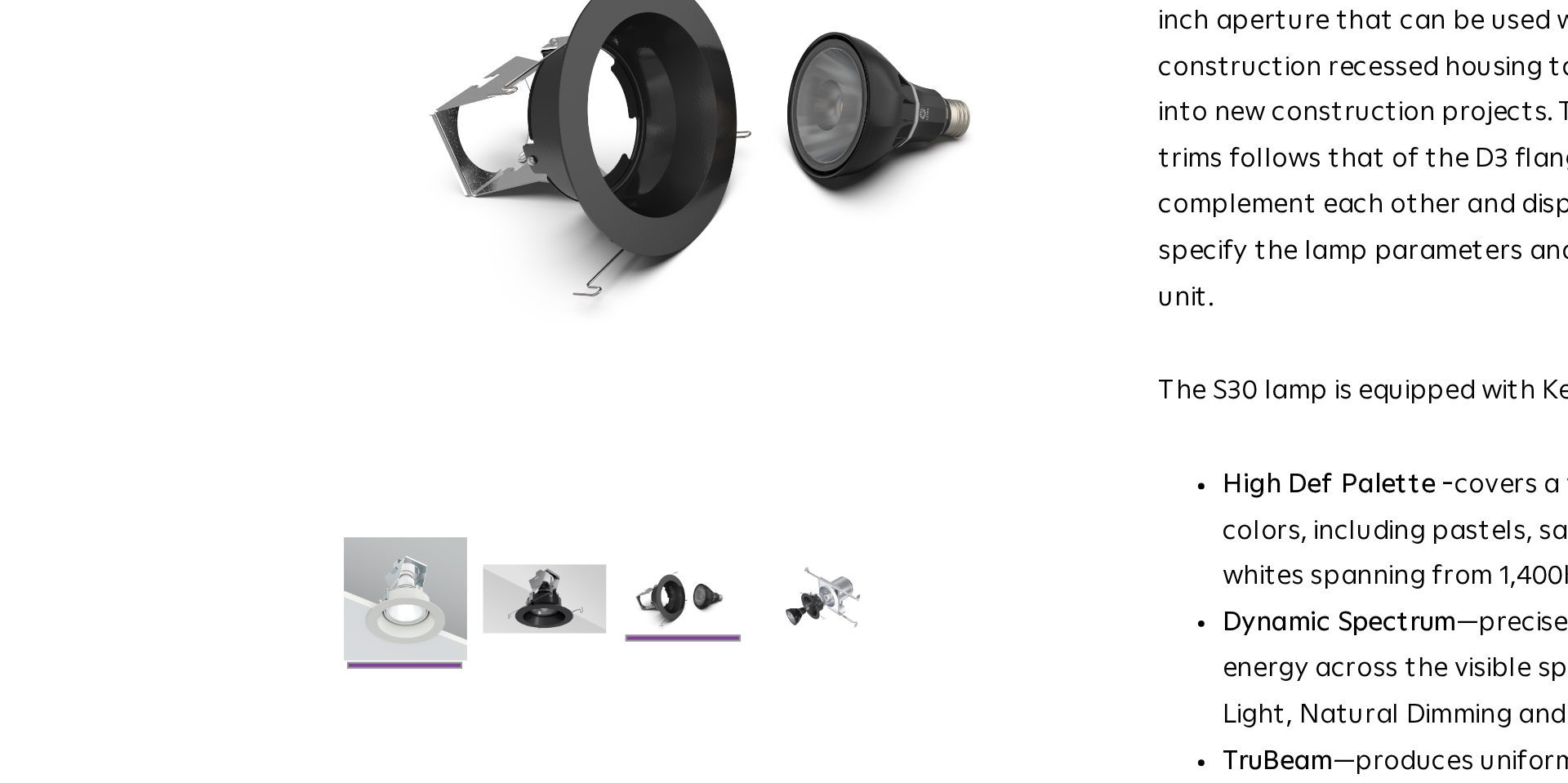
click at [402, 451] on img at bounding box center [405, 445] width 62 height 75
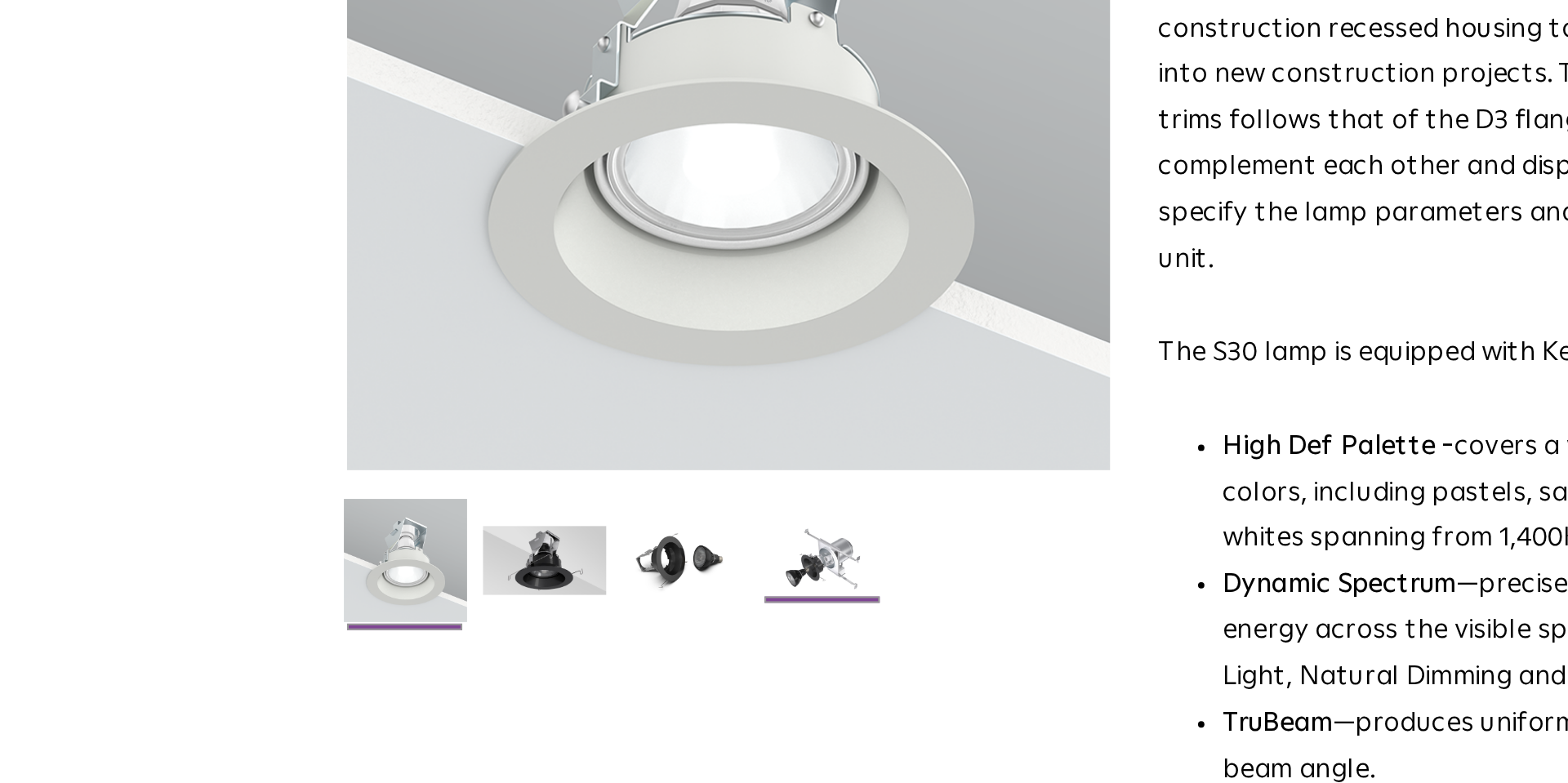
click at [623, 436] on img at bounding box center [618, 445] width 62 height 48
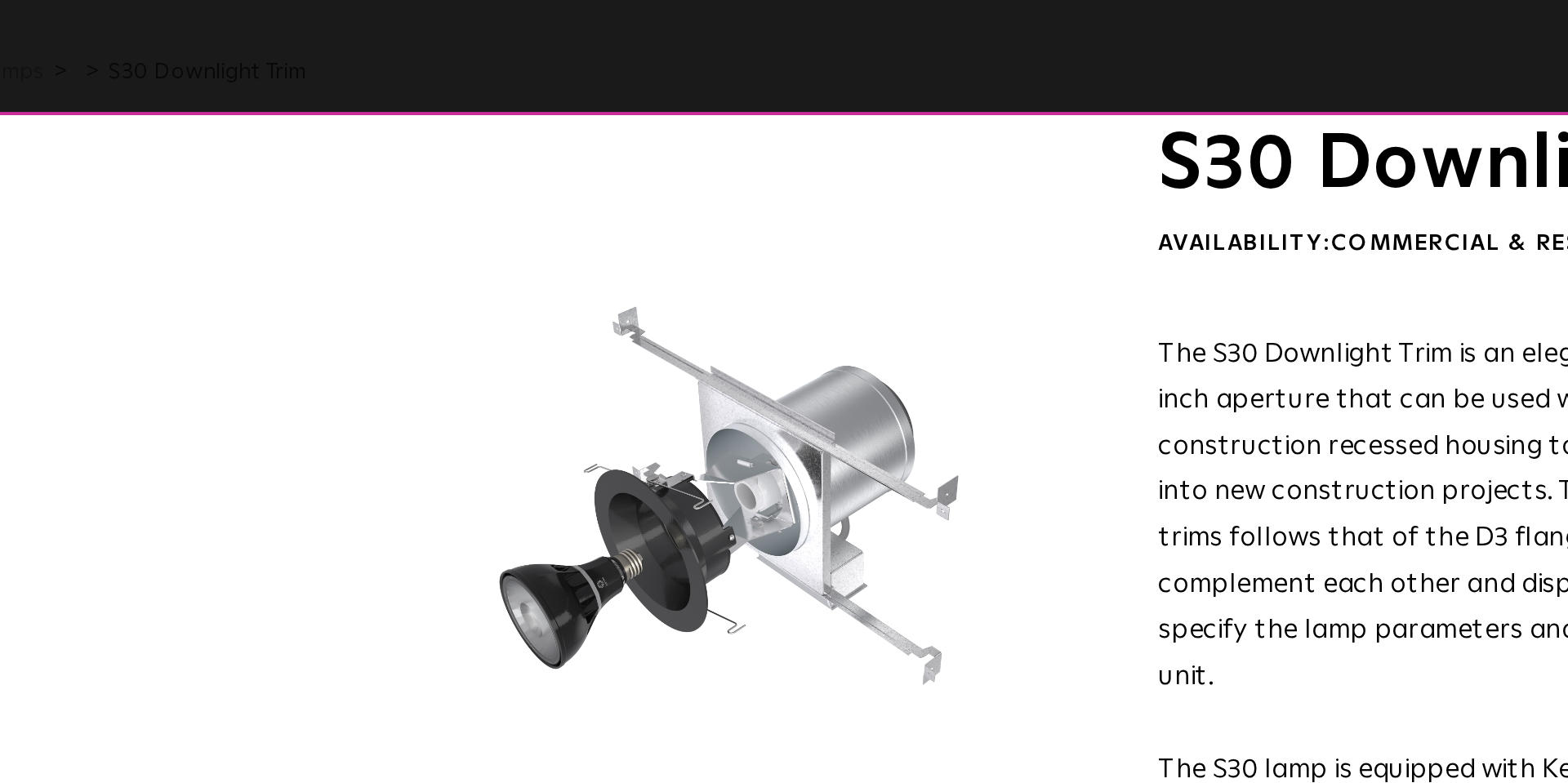
scroll to position [53, 0]
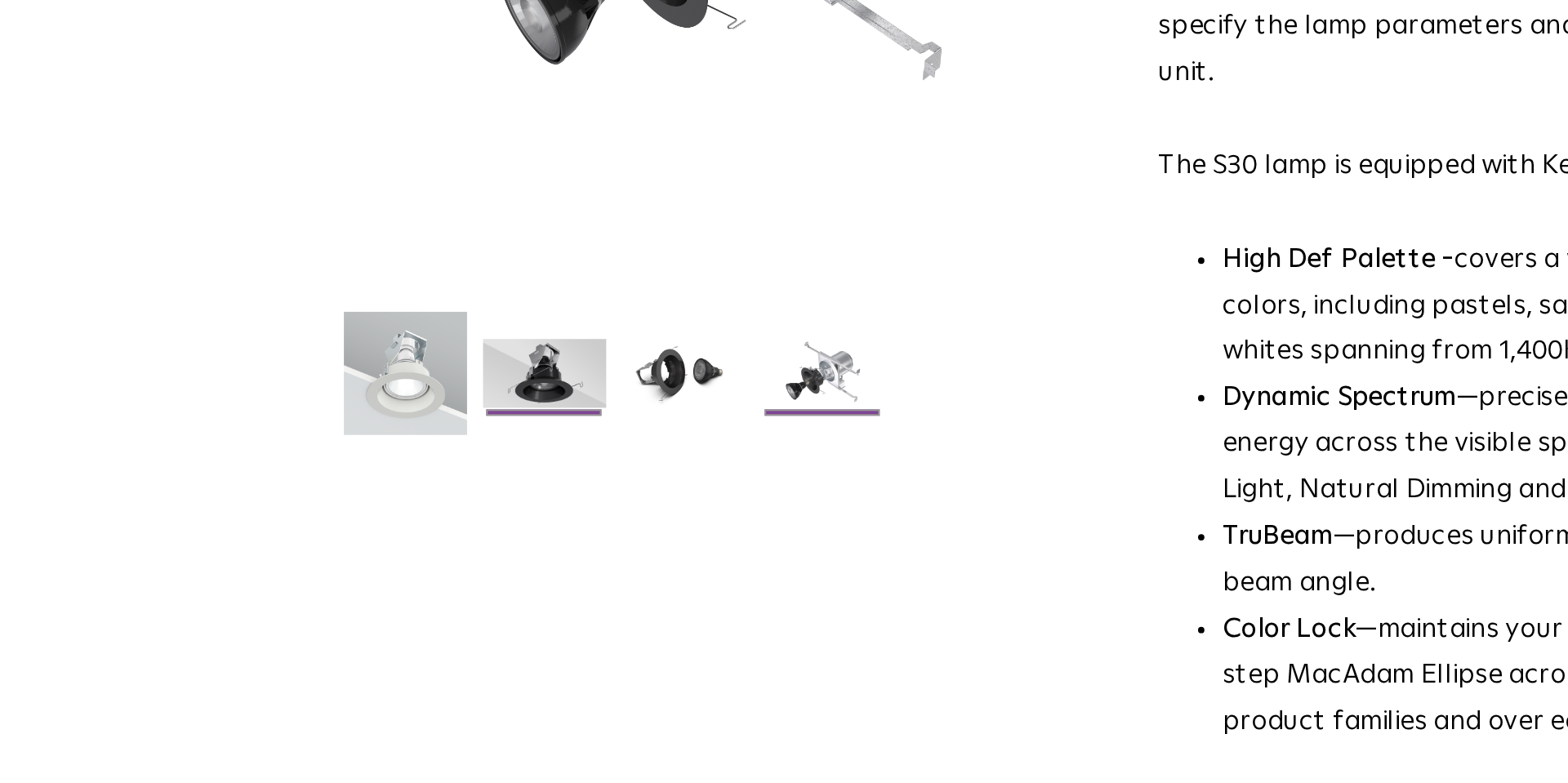
click at [479, 504] on img at bounding box center [476, 508] width 62 height 48
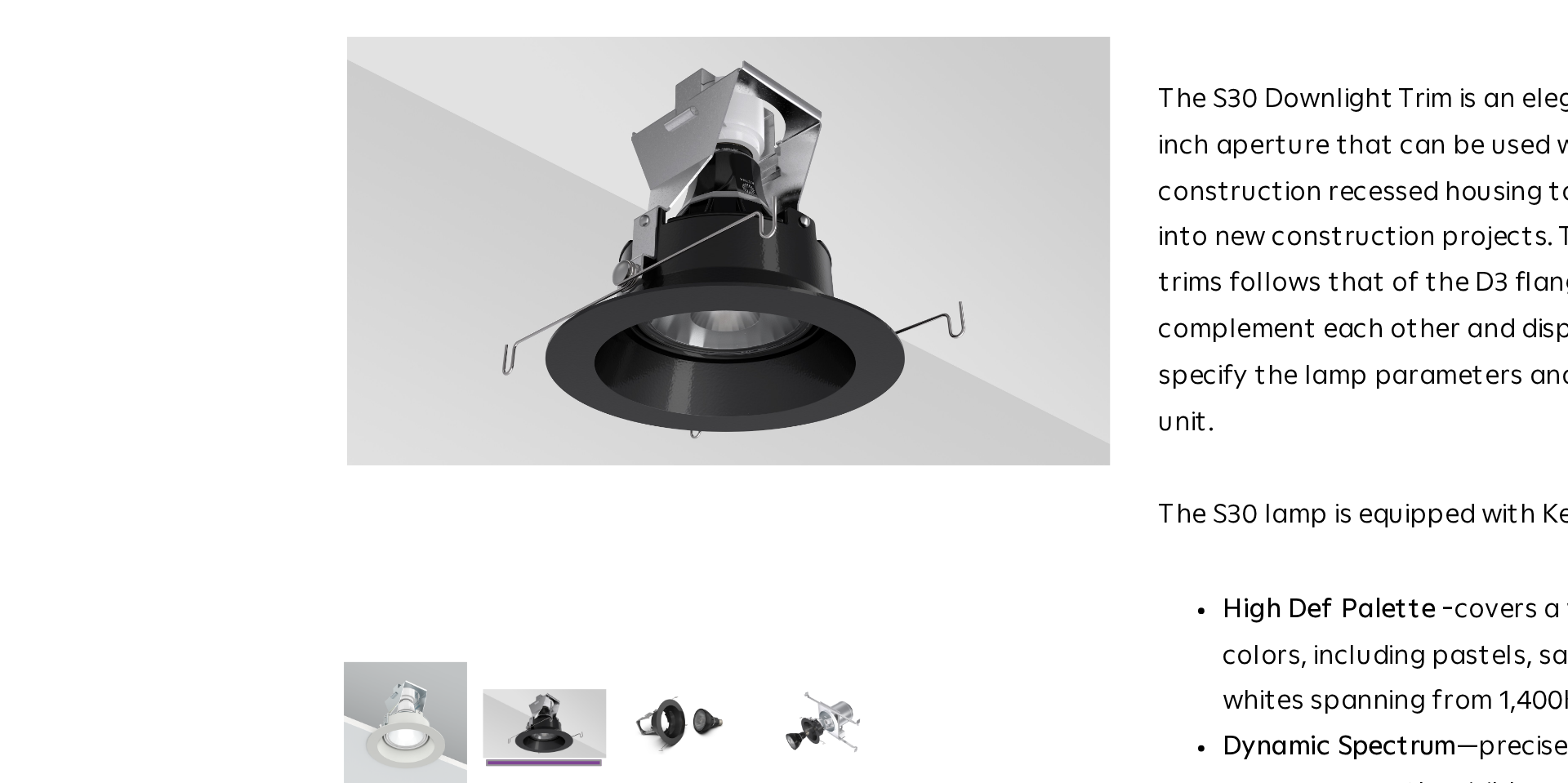
click at [402, 510] on img at bounding box center [405, 508] width 62 height 75
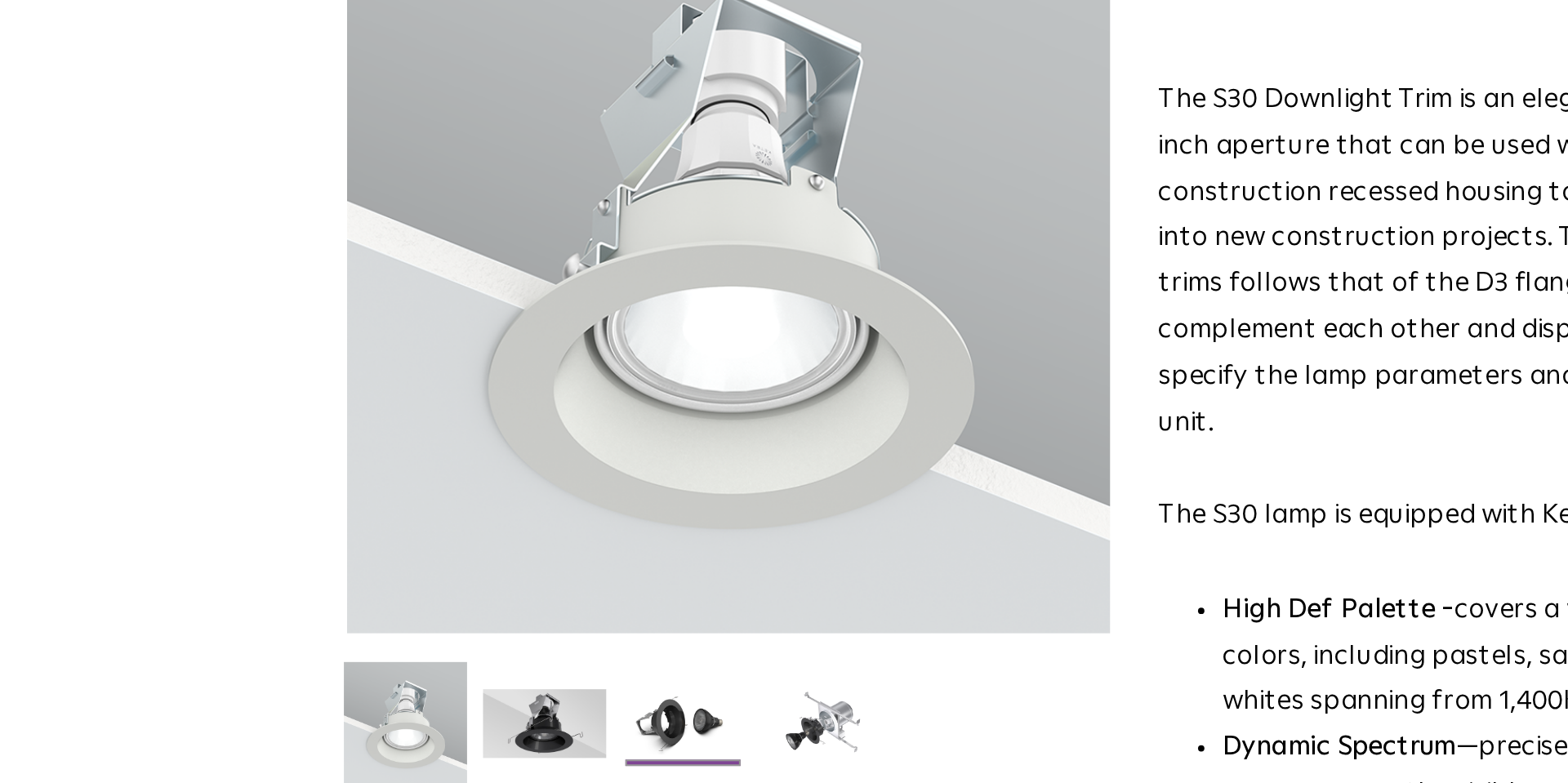
click at [530, 500] on img at bounding box center [548, 508] width 62 height 48
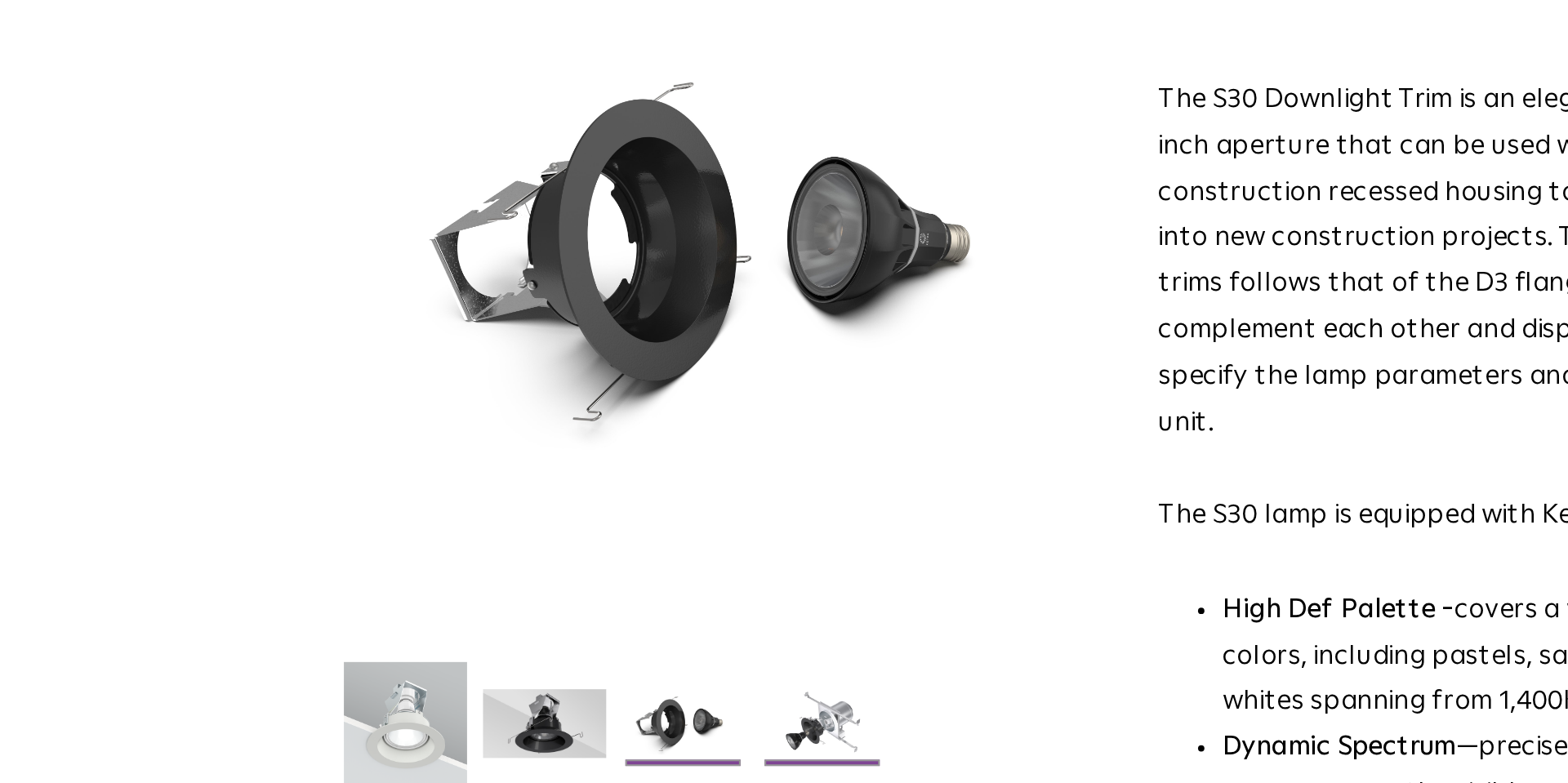
click at [620, 505] on img at bounding box center [618, 508] width 62 height 48
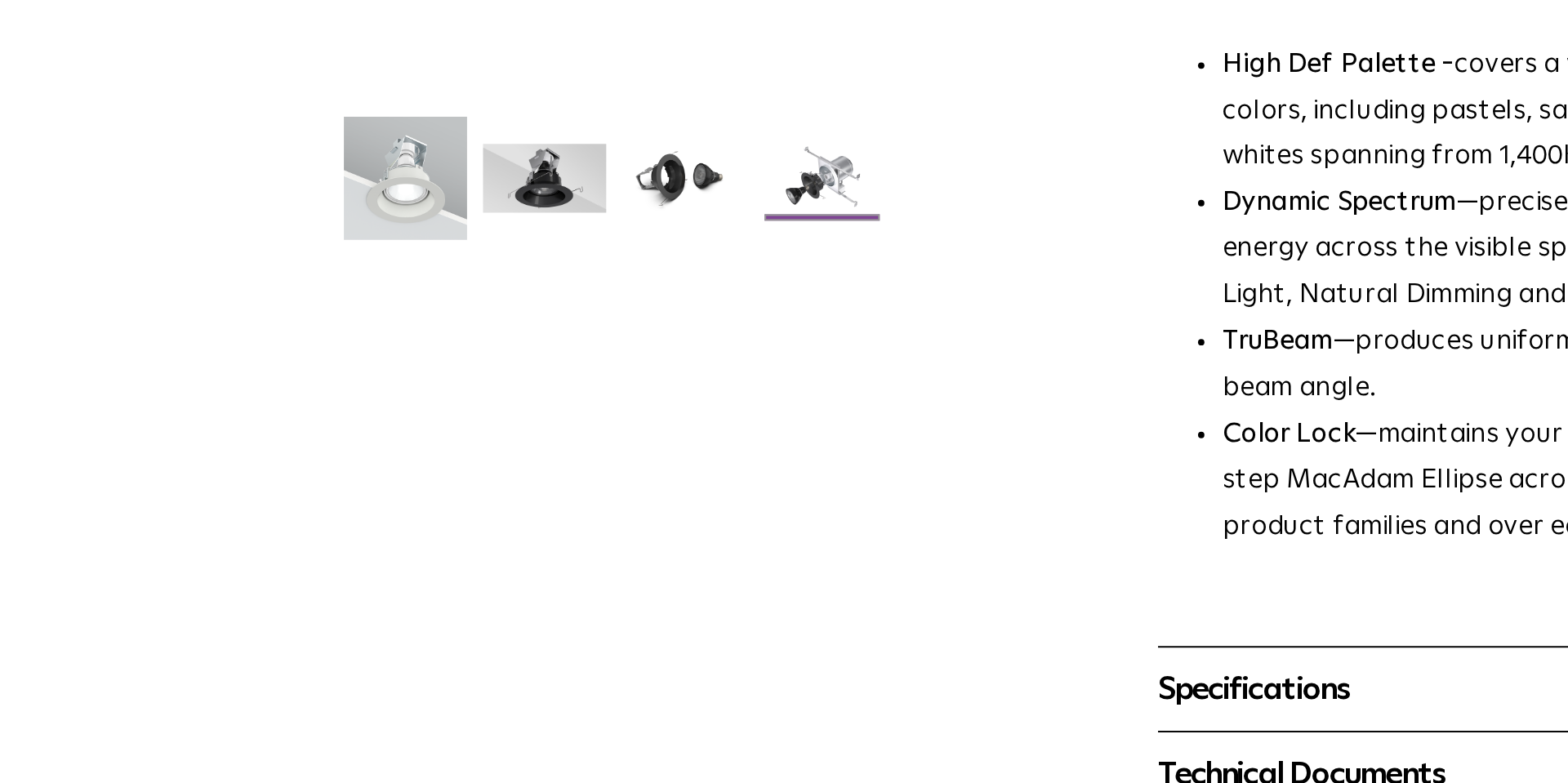
scroll to position [82, 0]
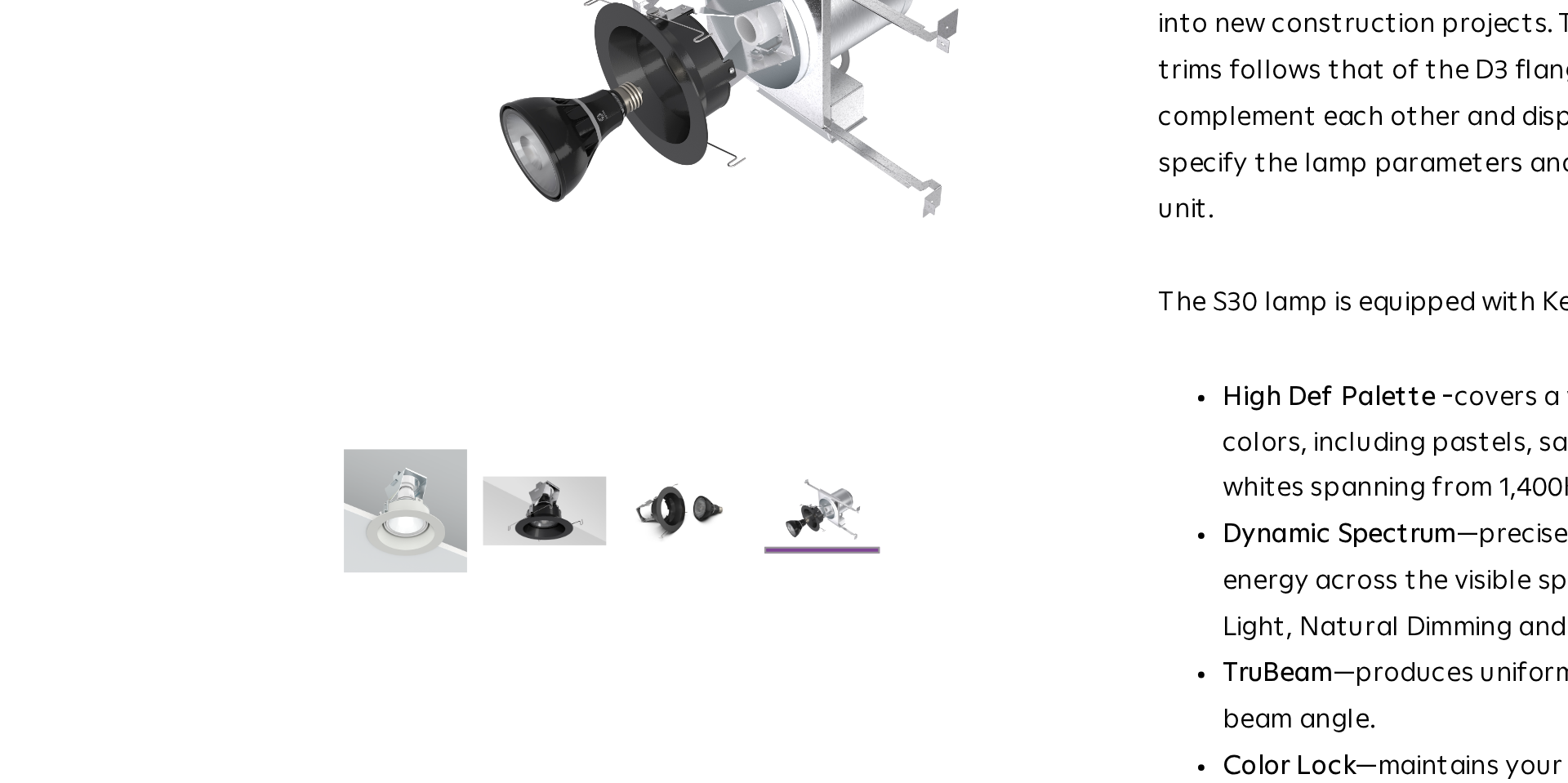
click at [616, 472] on img at bounding box center [618, 479] width 62 height 48
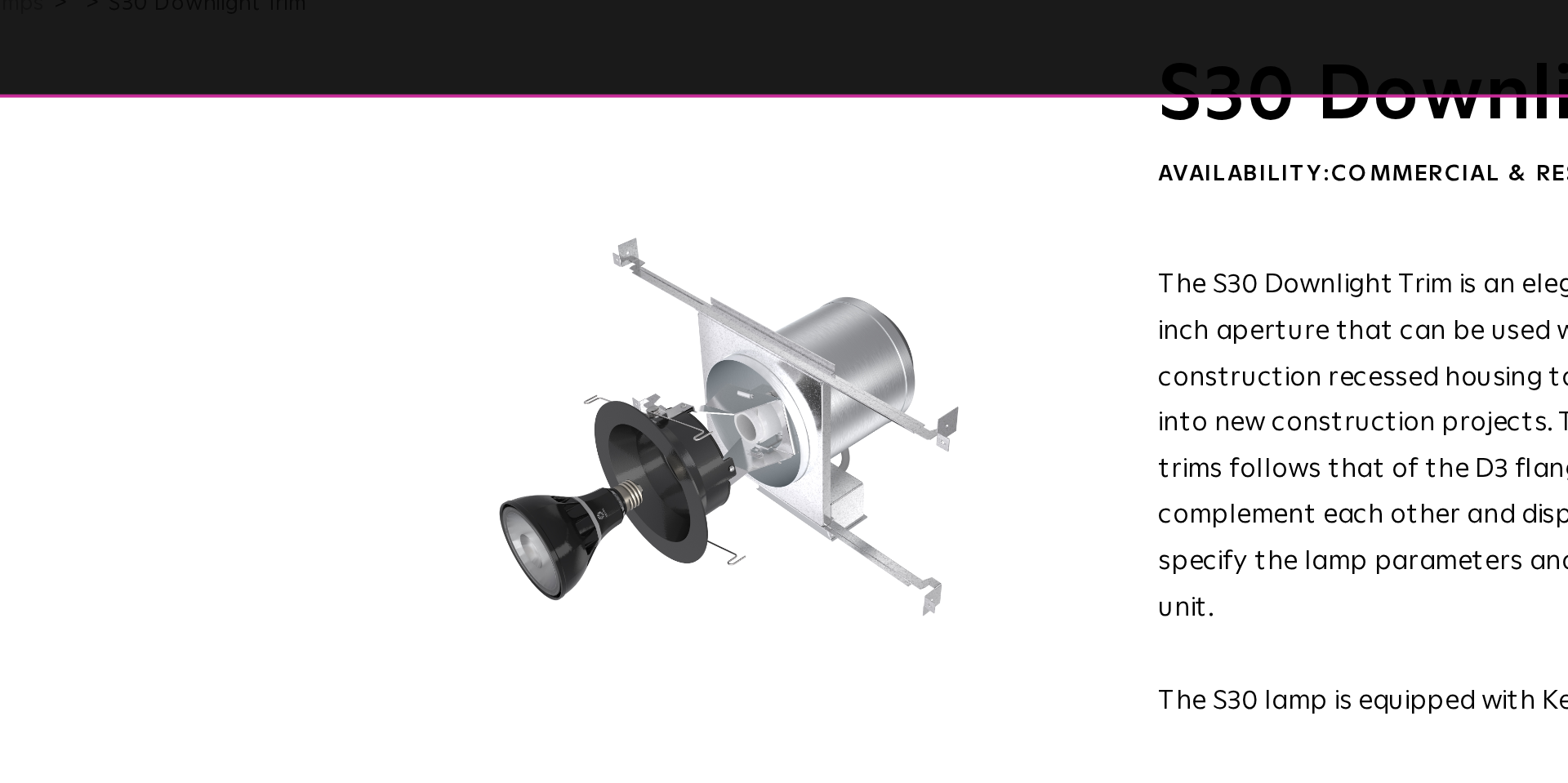
scroll to position [0, 0]
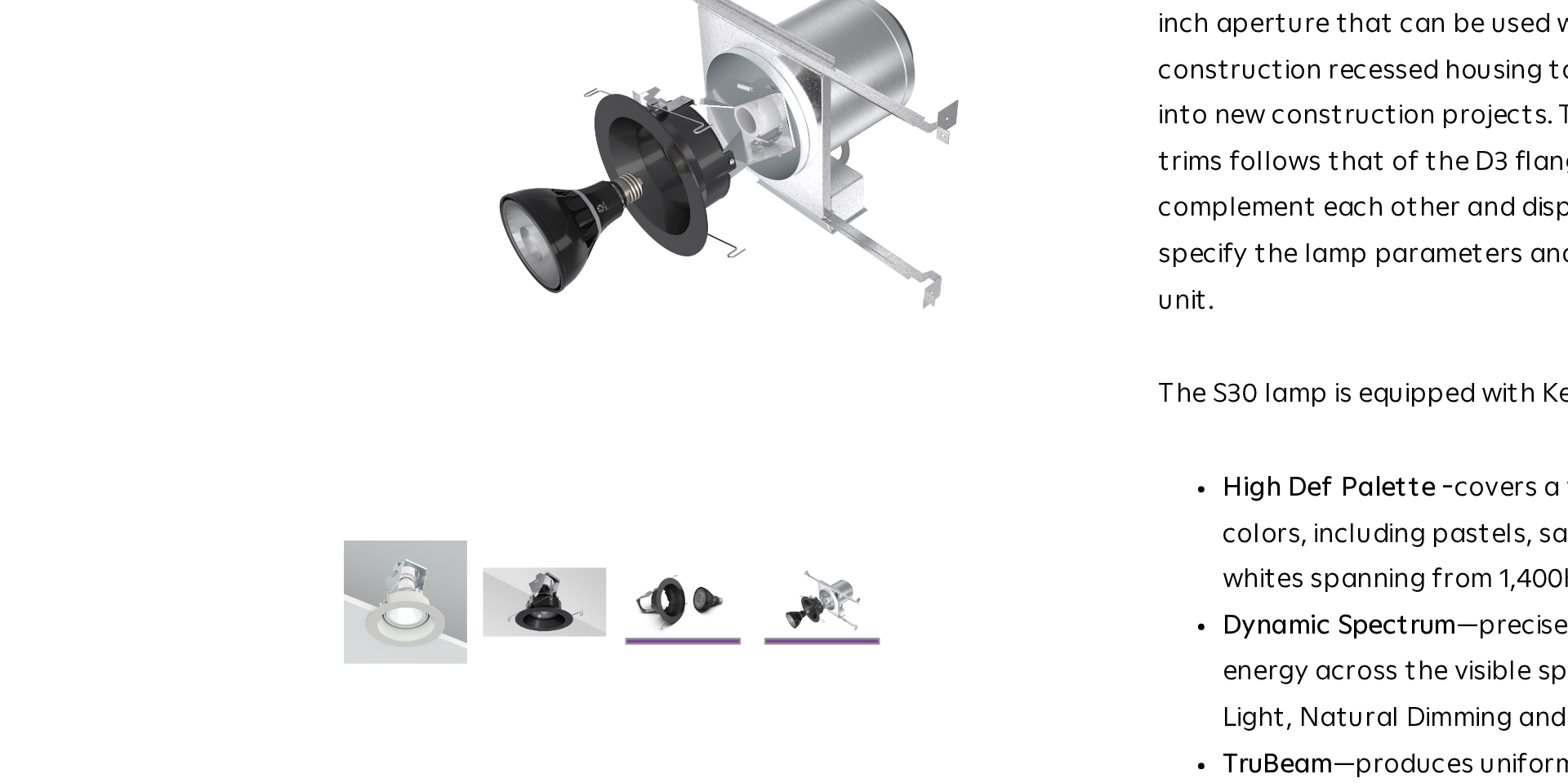
click at [516, 552] on img at bounding box center [548, 560] width 62 height 48
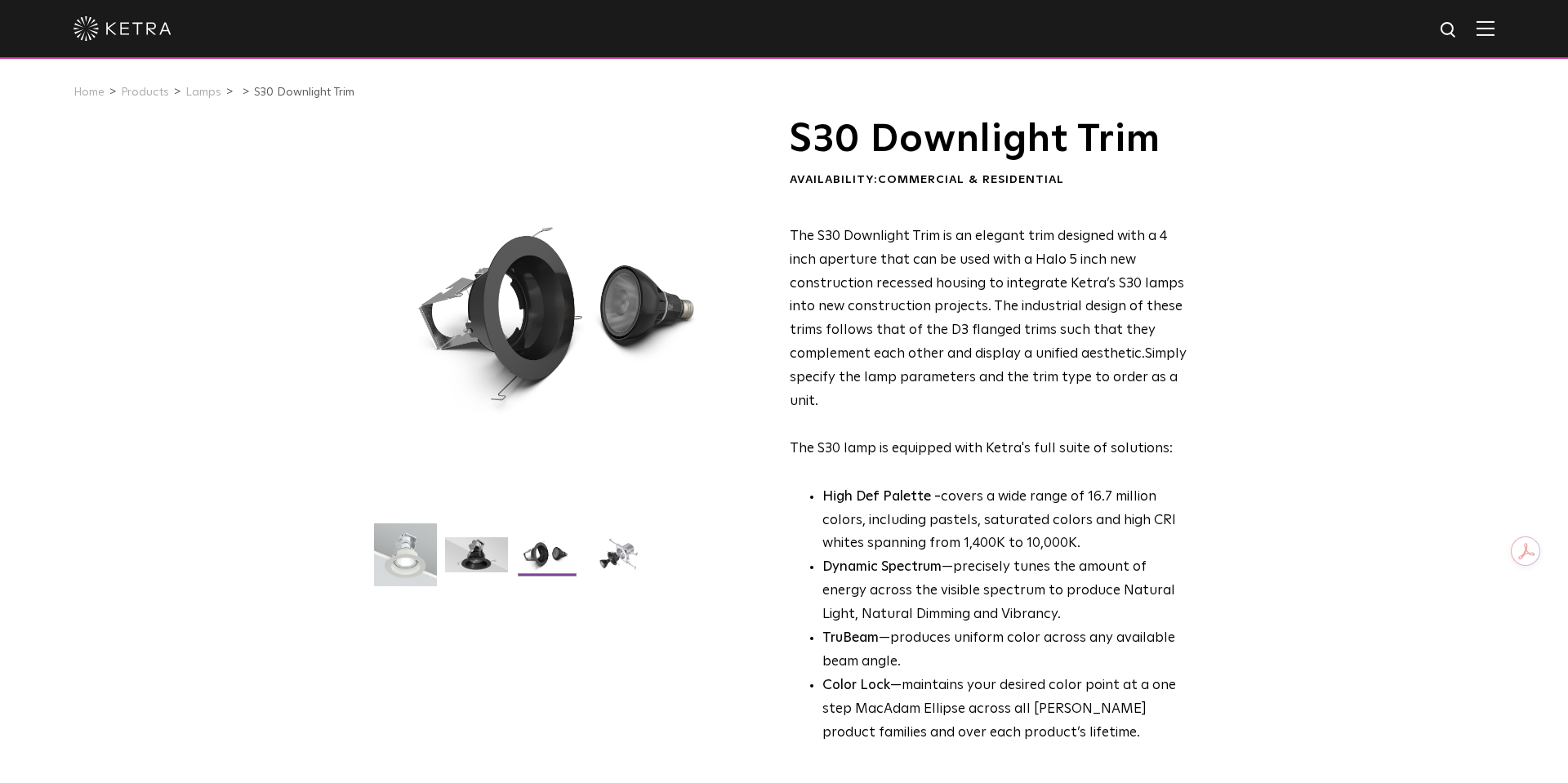
click at [548, 556] on img at bounding box center [548, 560] width 62 height 48
click at [626, 565] on img at bounding box center [618, 560] width 62 height 48
